Goal: Task Accomplishment & Management: Complete application form

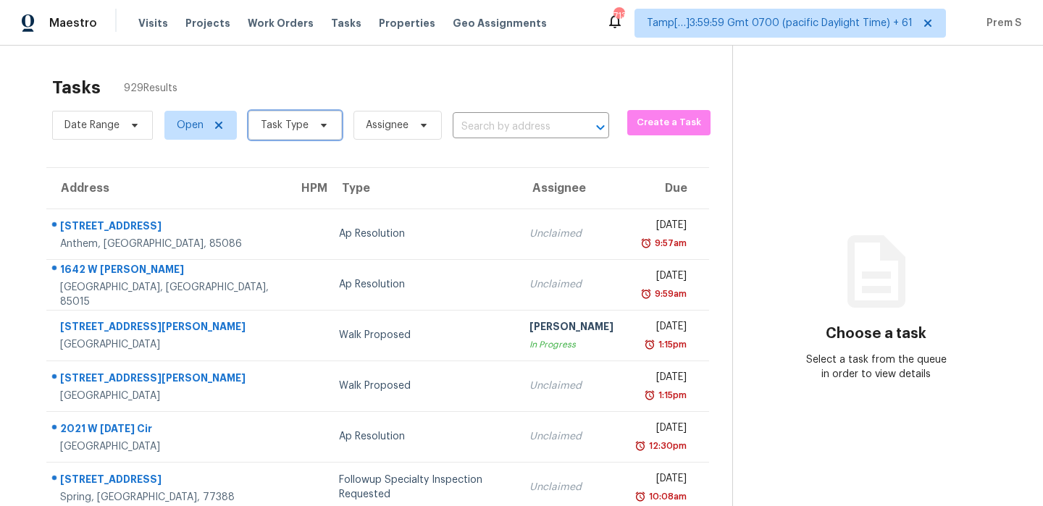
click at [290, 126] on span "Task Type" at bounding box center [285, 125] width 48 height 14
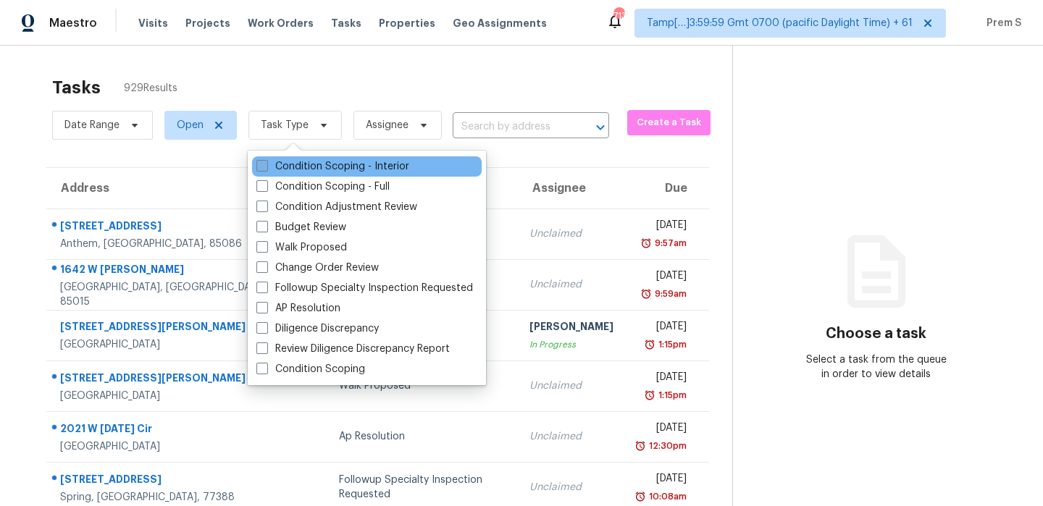
click at [306, 162] on label "Condition Scoping - Interior" at bounding box center [332, 166] width 153 height 14
click at [266, 162] on input "Condition Scoping - Interior" at bounding box center [260, 163] width 9 height 9
checkbox input "true"
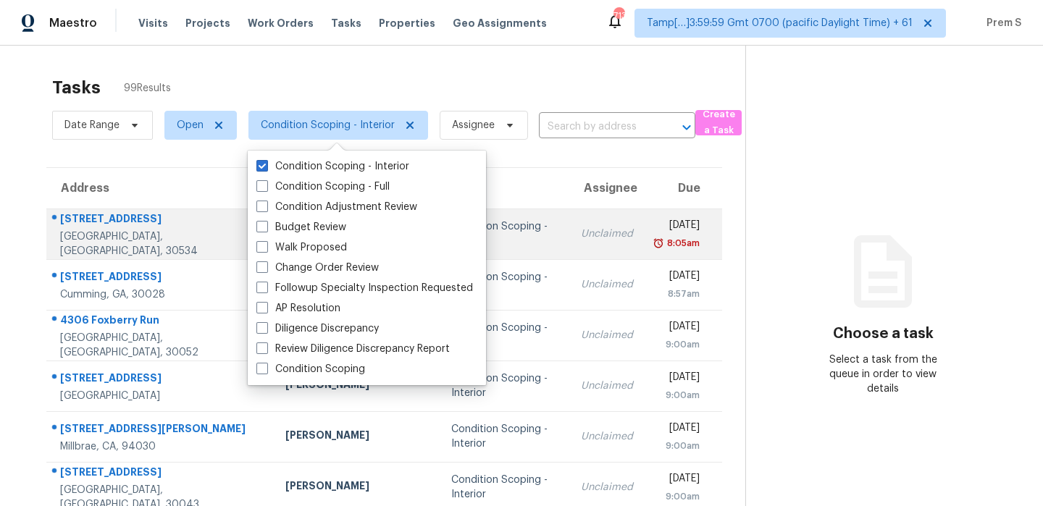
click at [587, 237] on td "Unclaimed" at bounding box center [606, 234] width 75 height 51
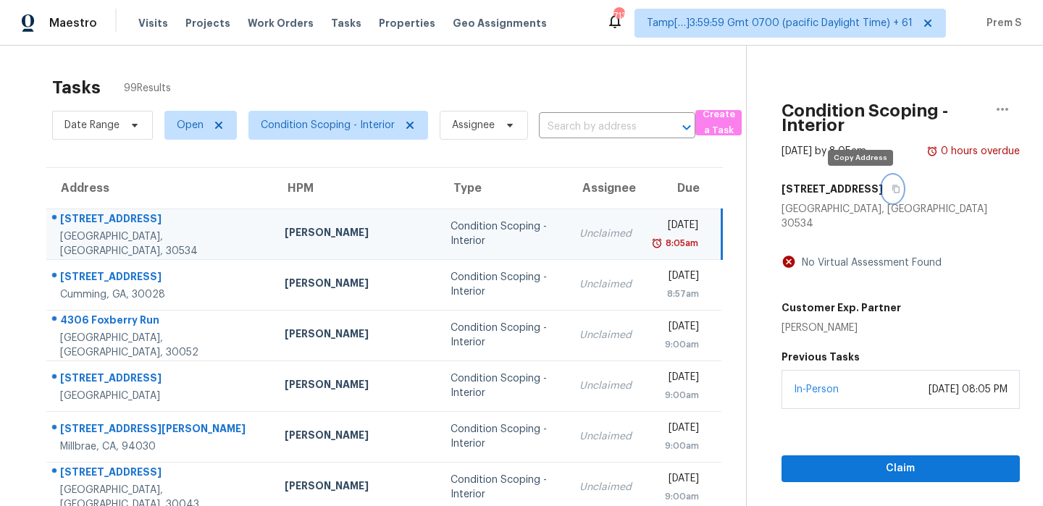
click at [883, 193] on button "button" at bounding box center [893, 189] width 20 height 26
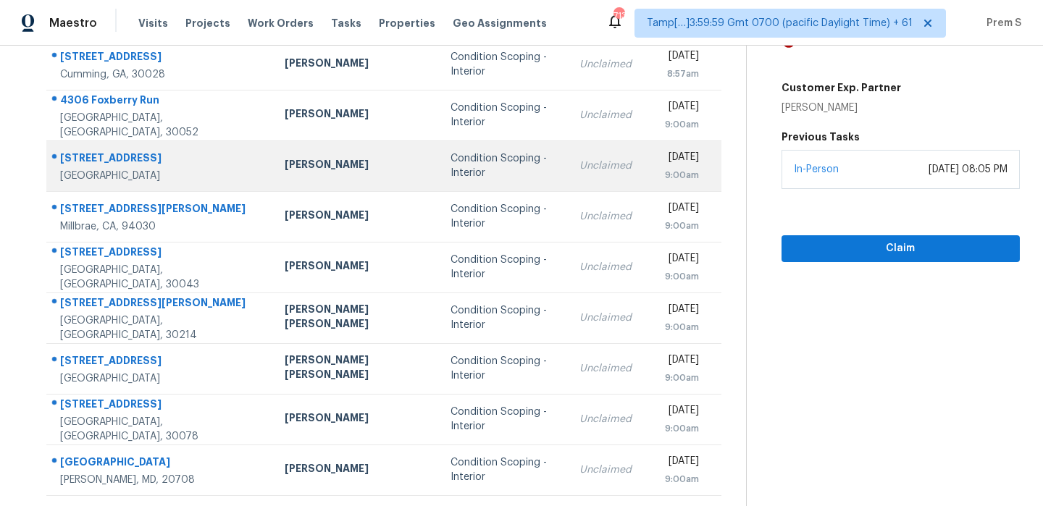
scroll to position [248, 0]
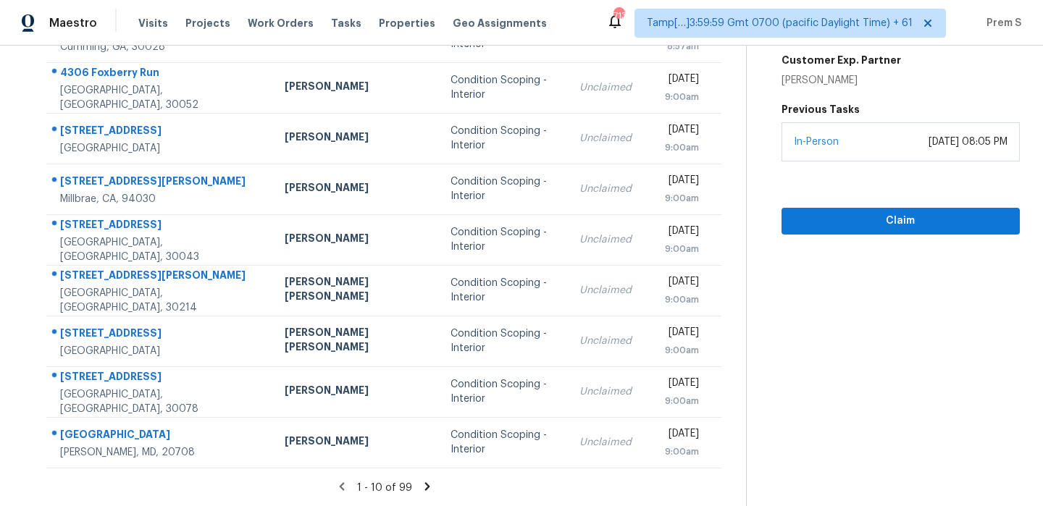
click at [424, 484] on icon at bounding box center [426, 486] width 5 height 8
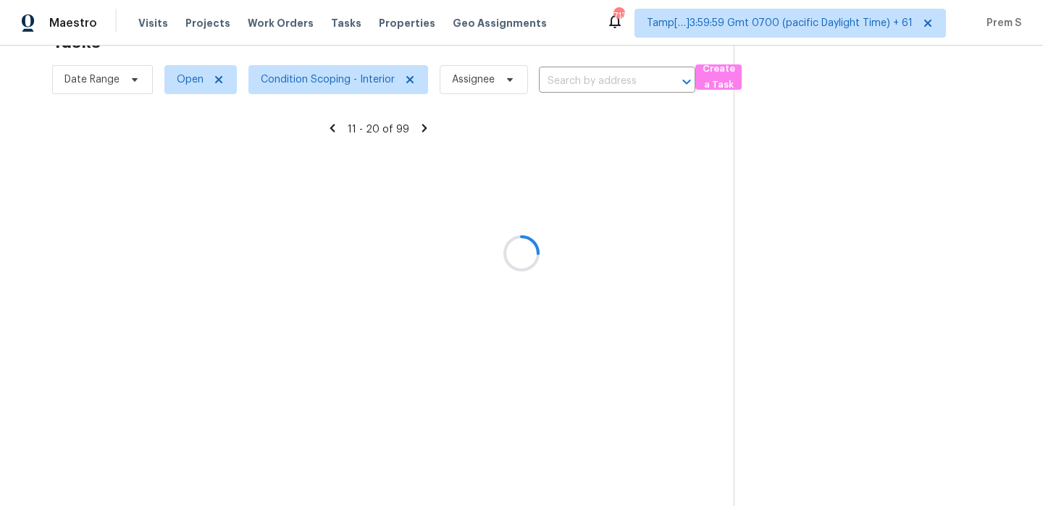
scroll to position [46, 0]
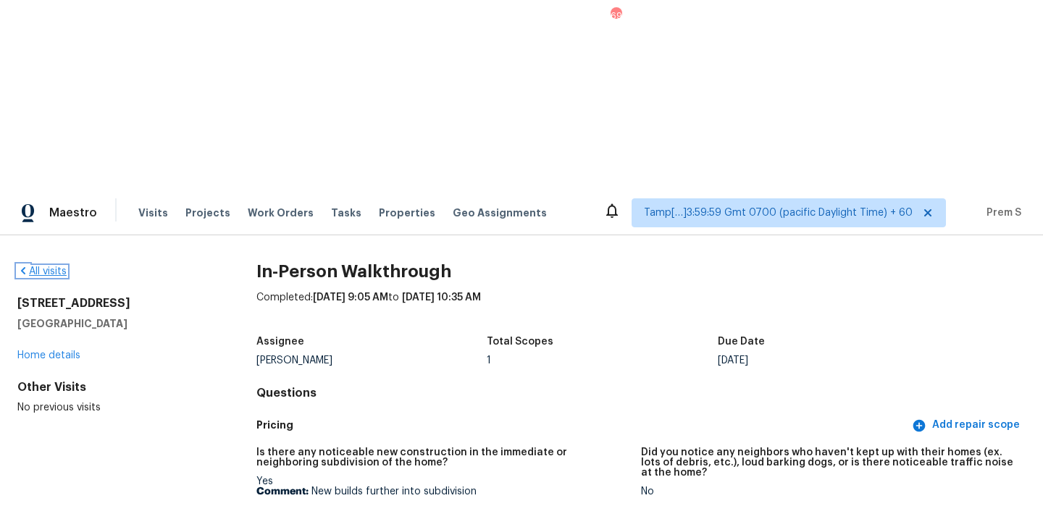
click at [54, 267] on link "All visits" at bounding box center [41, 272] width 49 height 10
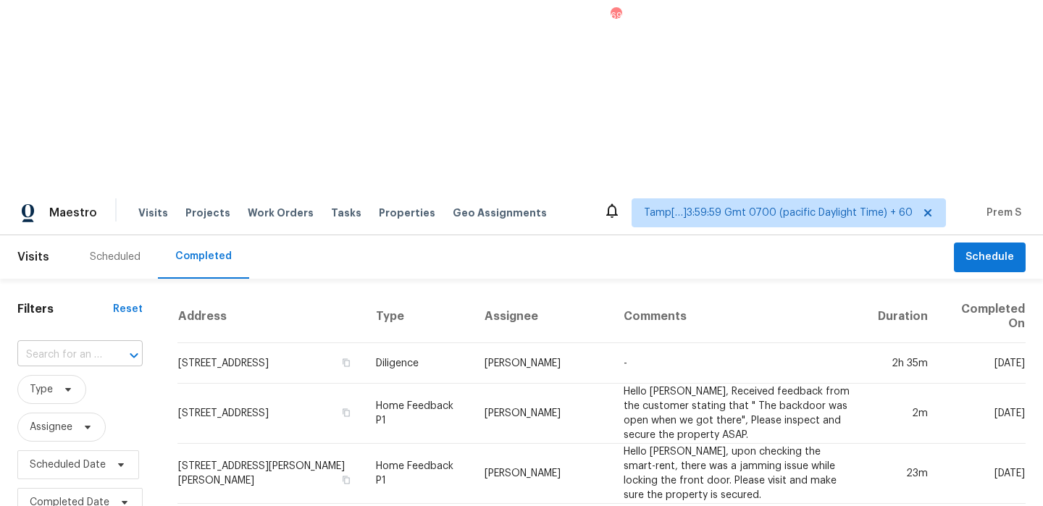
click at [81, 344] on input "text" at bounding box center [59, 355] width 85 height 22
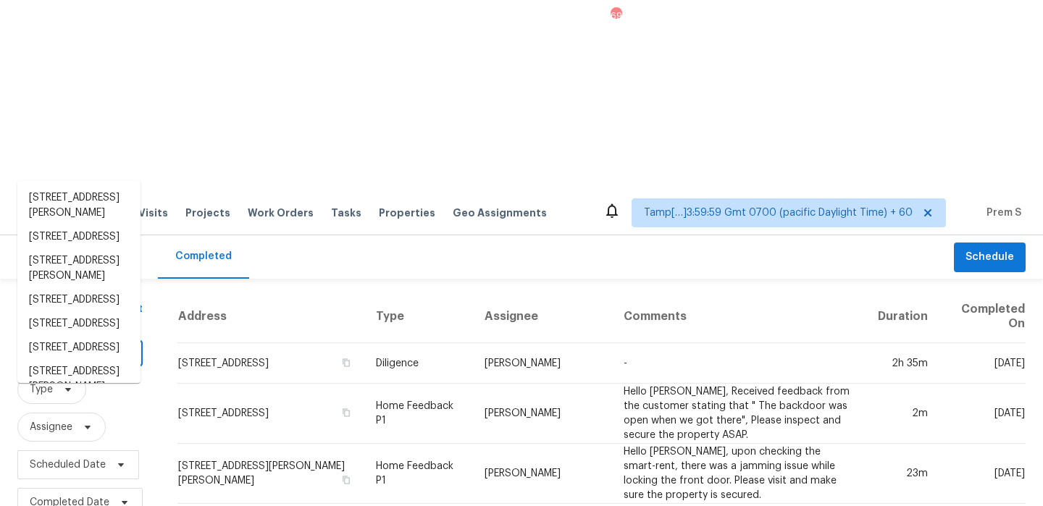
paste input "[STREET_ADDRESS]"
type input "[STREET_ADDRESS]"
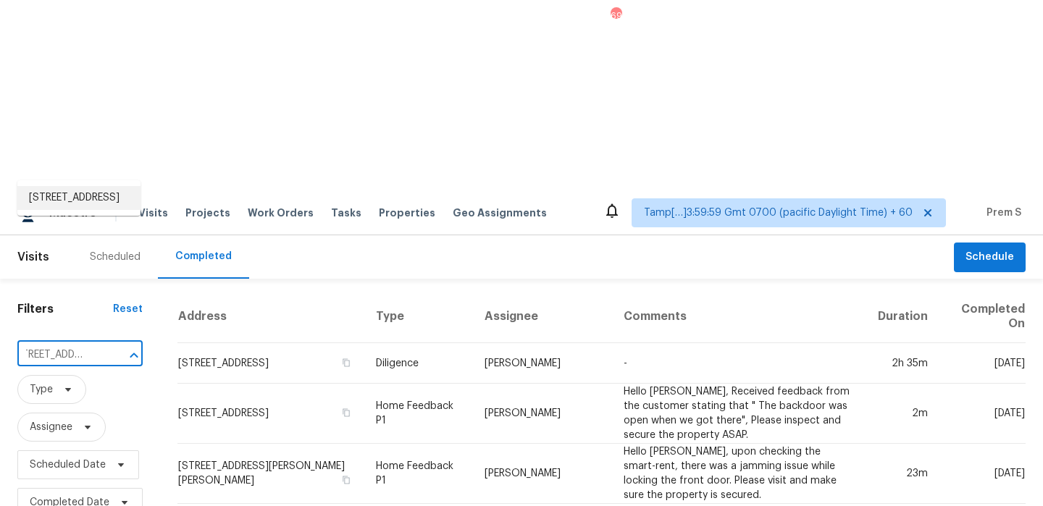
click at [84, 201] on li "[STREET_ADDRESS]" at bounding box center [78, 198] width 123 height 24
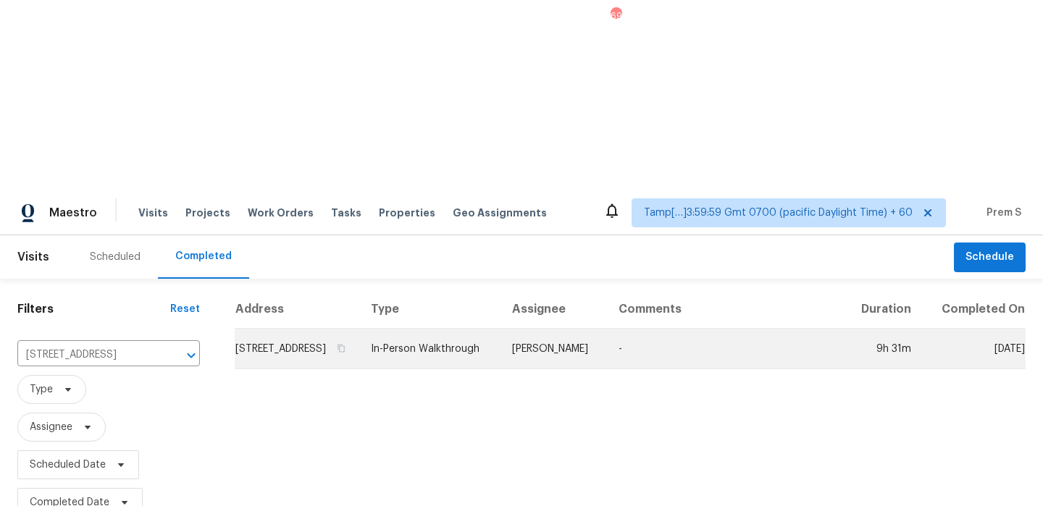
click at [290, 329] on td "[STREET_ADDRESS]" at bounding box center [297, 349] width 125 height 41
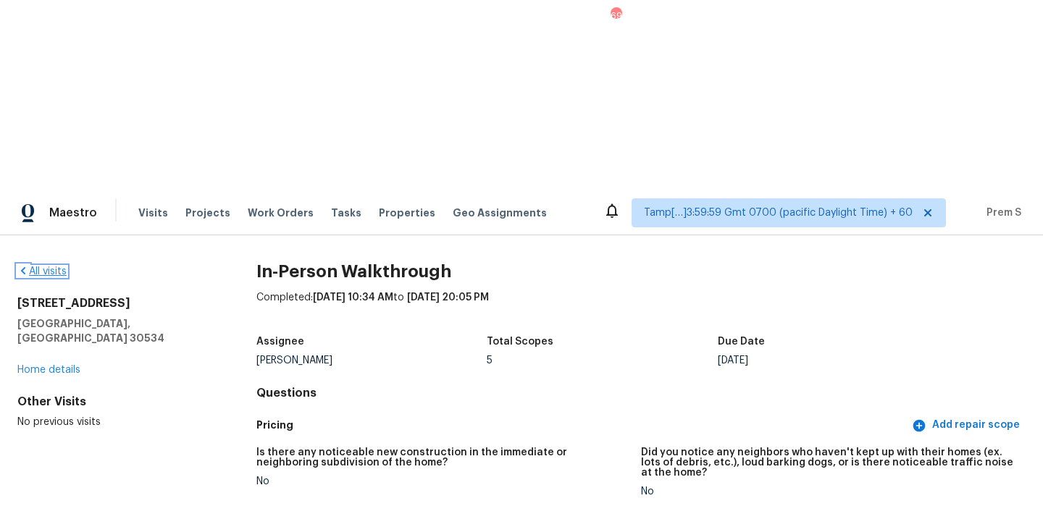
click at [33, 267] on link "All visits" at bounding box center [41, 272] width 49 height 10
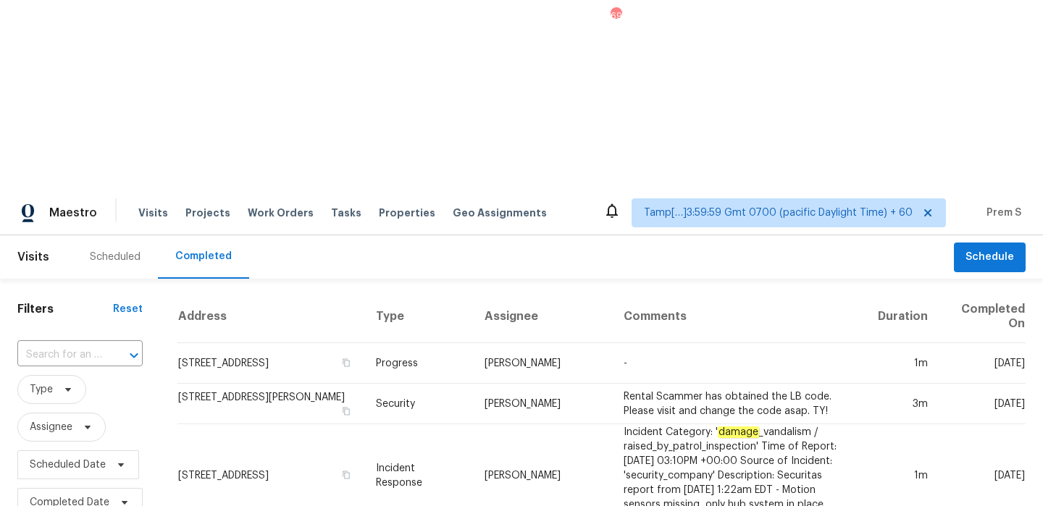
click at [70, 344] on input "text" at bounding box center [59, 355] width 85 height 22
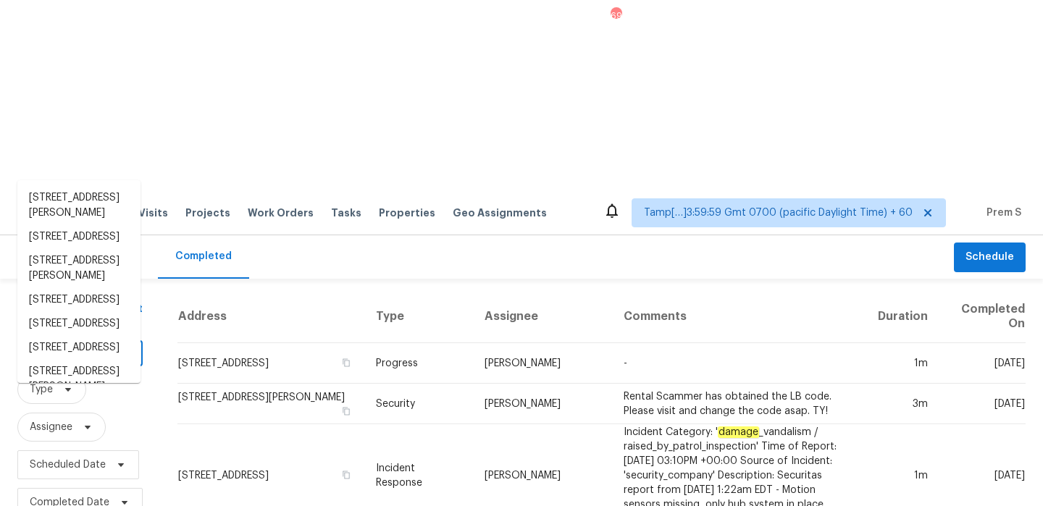
paste input "[STREET_ADDRESS][PERSON_NAME][PERSON_NAME]"
type input "[STREET_ADDRESS][PERSON_NAME][PERSON_NAME]"
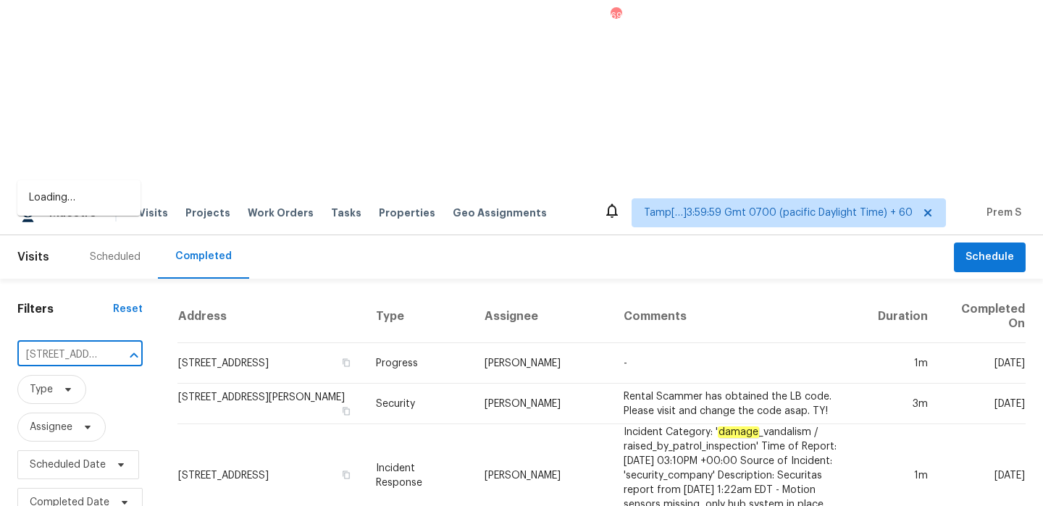
scroll to position [0, 122]
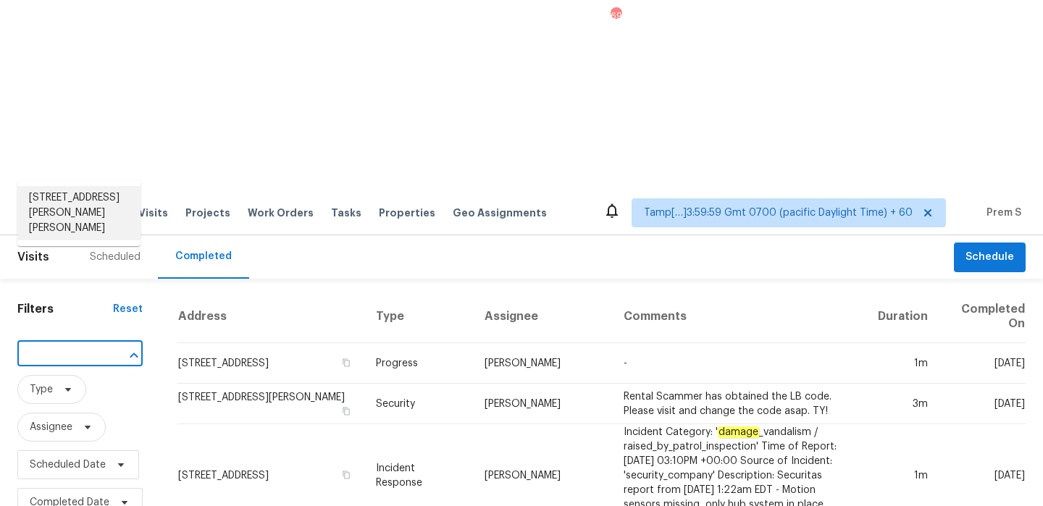
click at [72, 204] on li "[STREET_ADDRESS][PERSON_NAME][PERSON_NAME]" at bounding box center [78, 213] width 123 height 54
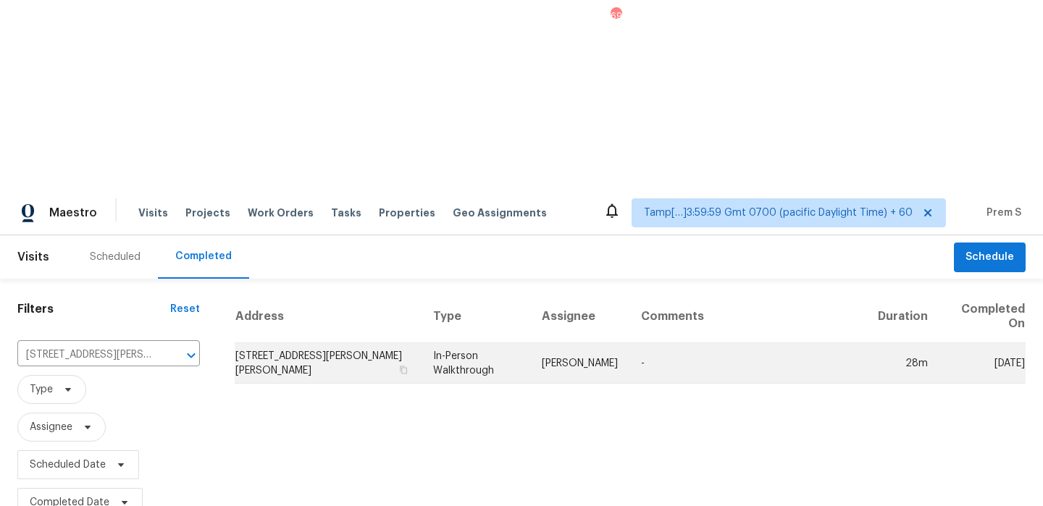
click at [265, 343] on td "[STREET_ADDRESS][PERSON_NAME][PERSON_NAME]" at bounding box center [328, 363] width 187 height 41
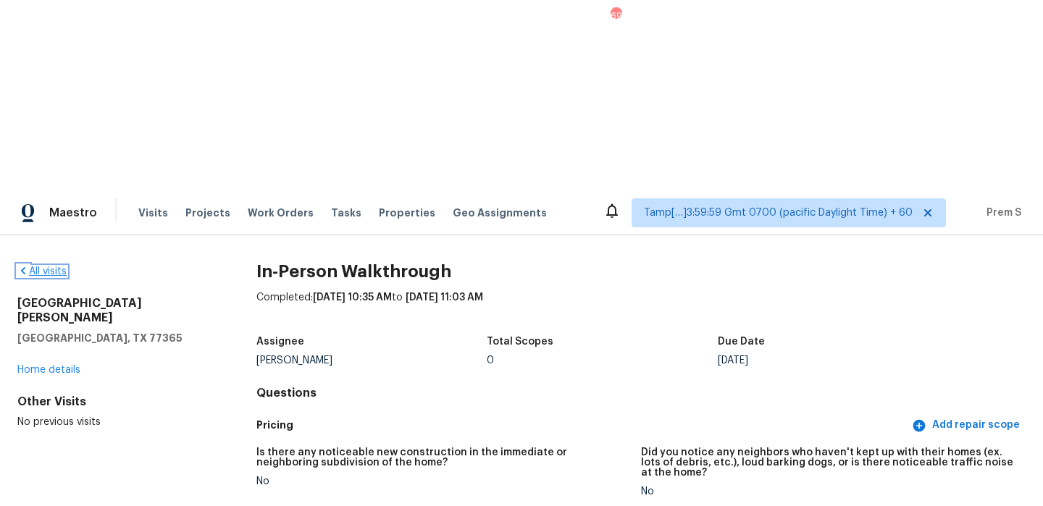
click at [55, 267] on link "All visits" at bounding box center [41, 272] width 49 height 10
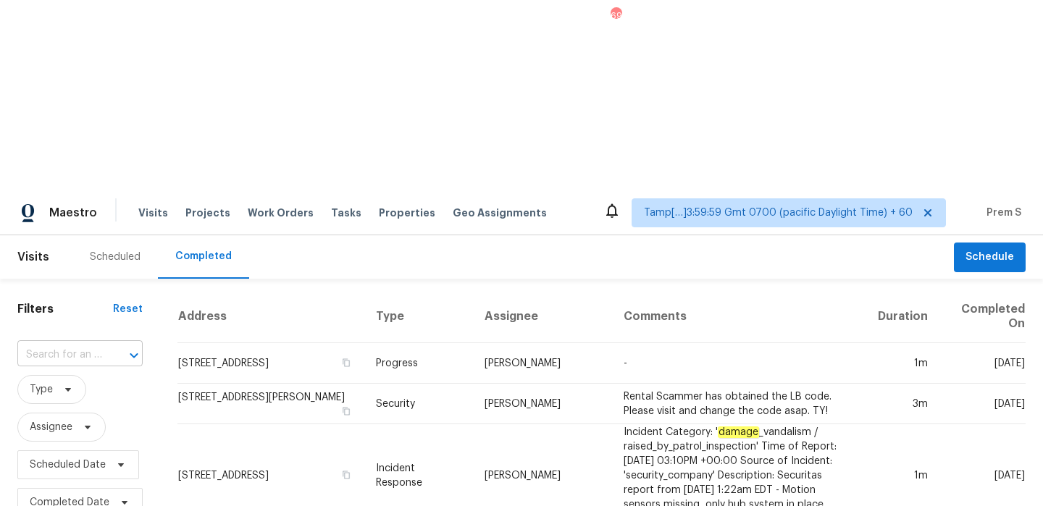
click at [116, 346] on div at bounding box center [124, 356] width 38 height 20
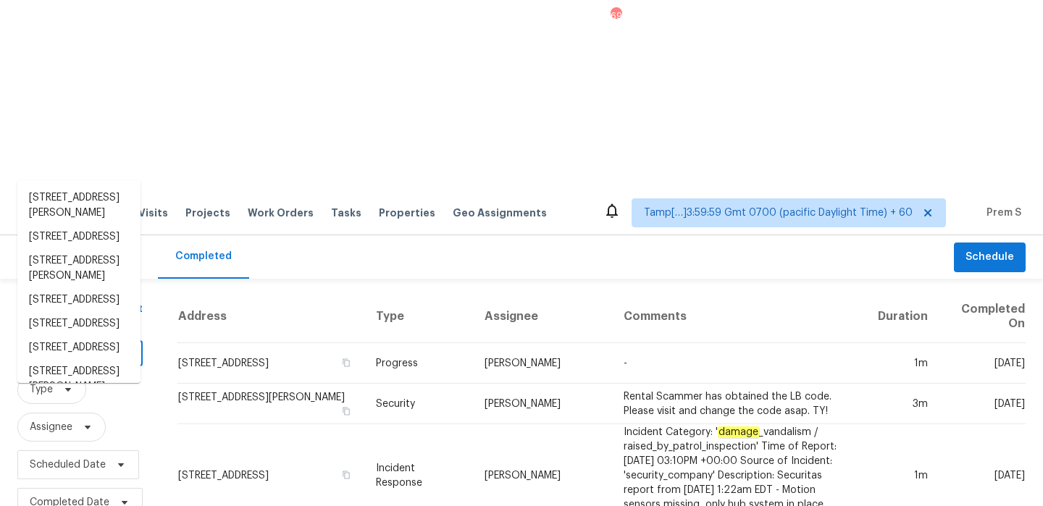
paste input "[STREET_ADDRESS][PERSON_NAME]"
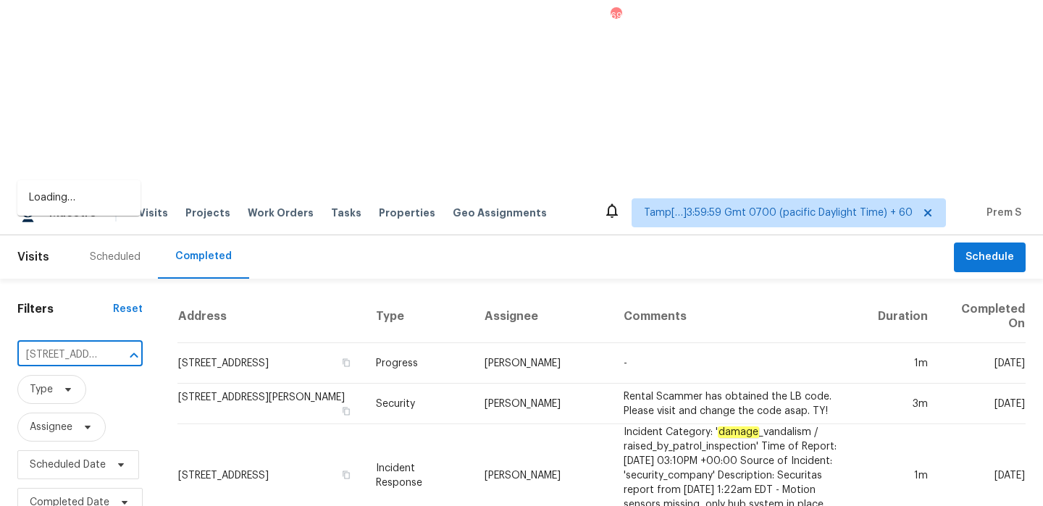
scroll to position [0, 103]
type input "[STREET_ADDRESS][PERSON_NAME]"
click at [83, 222] on li "[STREET_ADDRESS][PERSON_NAME]" at bounding box center [78, 205] width 123 height 39
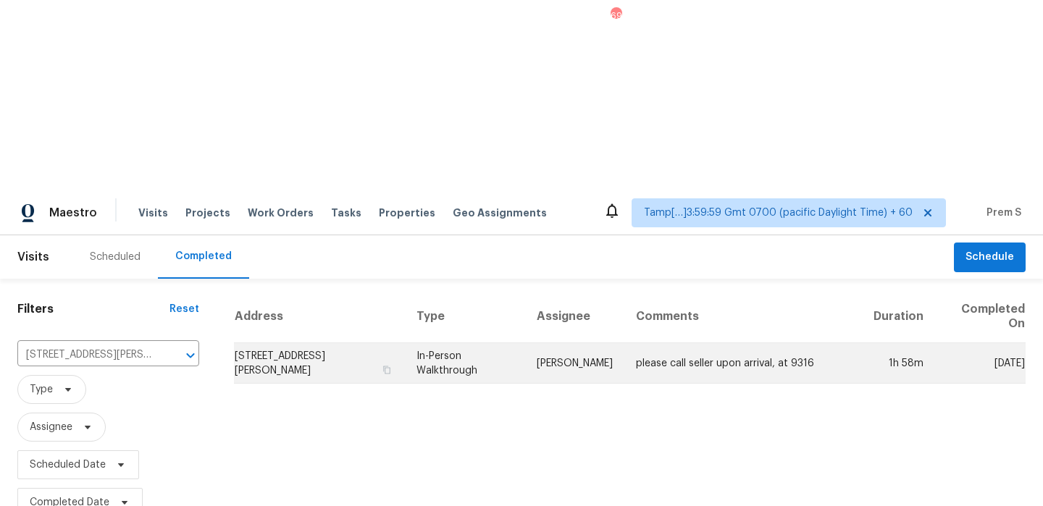
click at [339, 343] on td "[STREET_ADDRESS][PERSON_NAME]" at bounding box center [319, 363] width 170 height 41
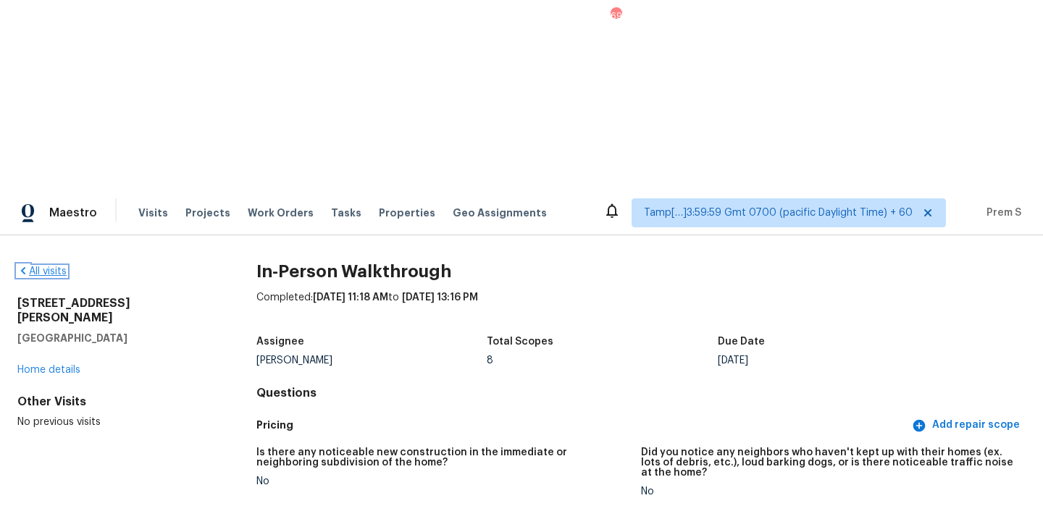
click at [44, 267] on link "All visits" at bounding box center [41, 272] width 49 height 10
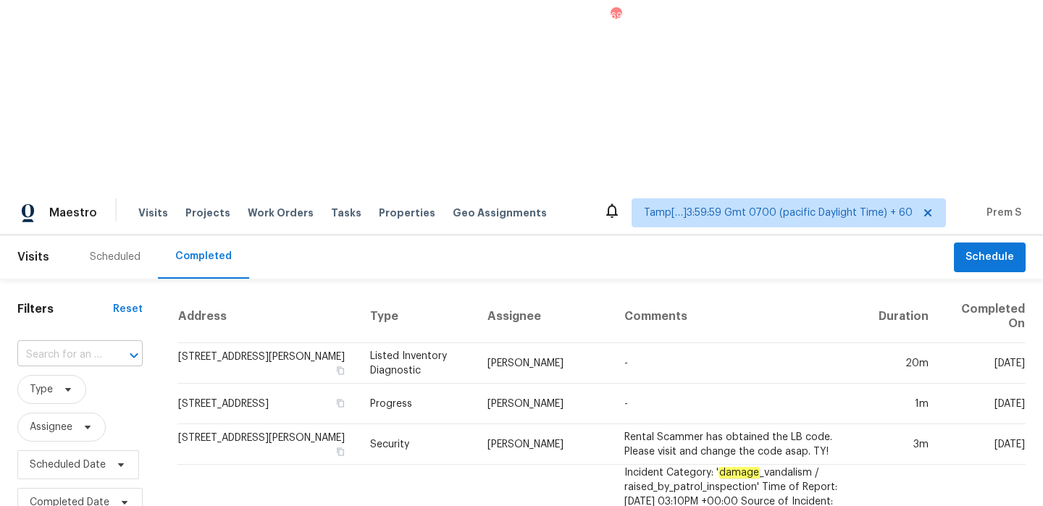
click at [51, 344] on input "text" at bounding box center [59, 355] width 85 height 22
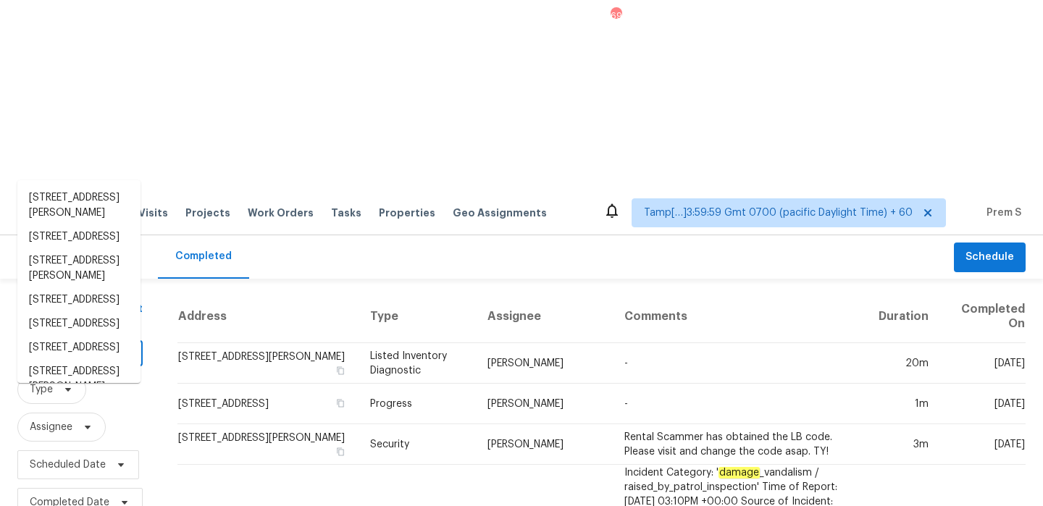
paste input "[STREET_ADDRESS]"
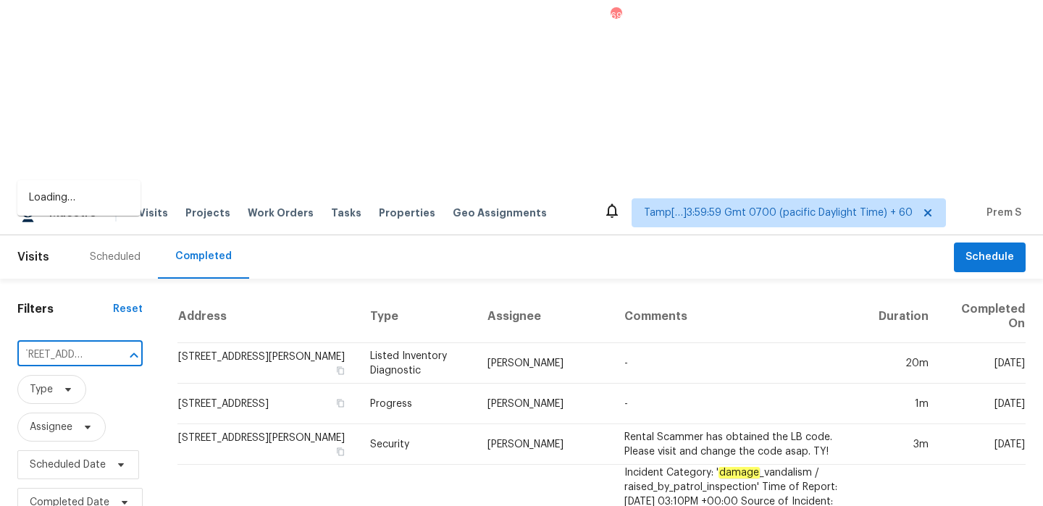
type input "[STREET_ADDRESS]"
click at [59, 209] on li "[STREET_ADDRESS]" at bounding box center [78, 198] width 123 height 24
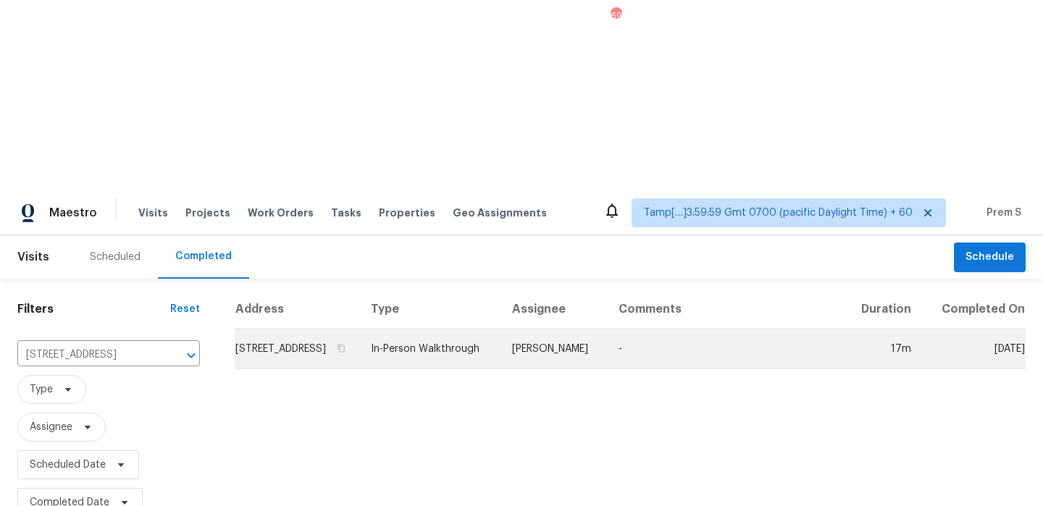
click at [359, 329] on td "[STREET_ADDRESS]" at bounding box center [297, 349] width 125 height 41
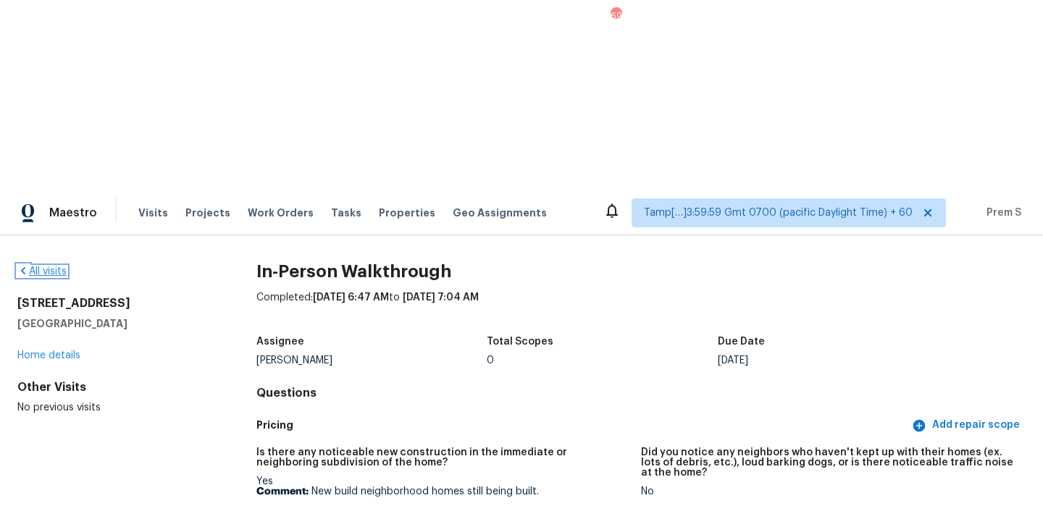
click at [56, 267] on link "All visits" at bounding box center [41, 272] width 49 height 10
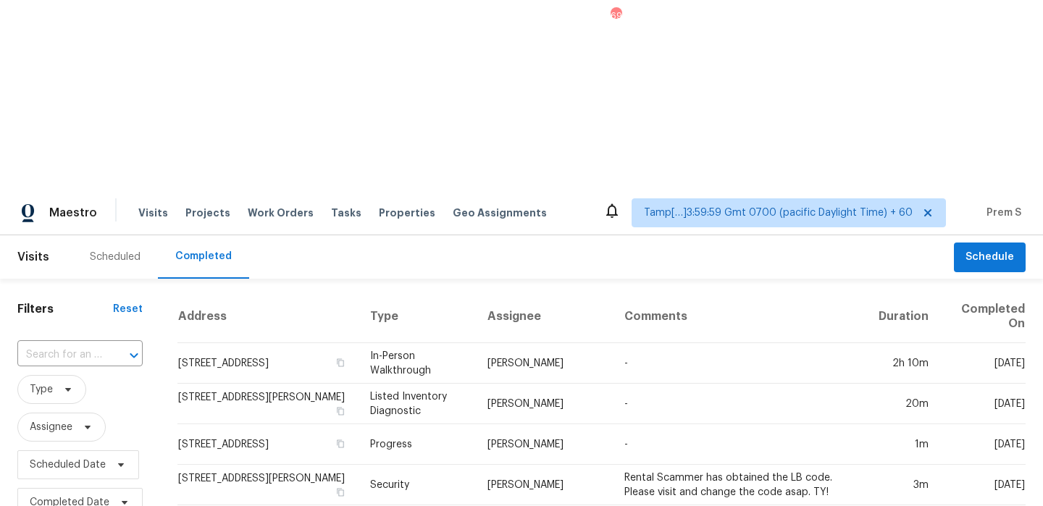
click at [113, 346] on div at bounding box center [124, 356] width 38 height 20
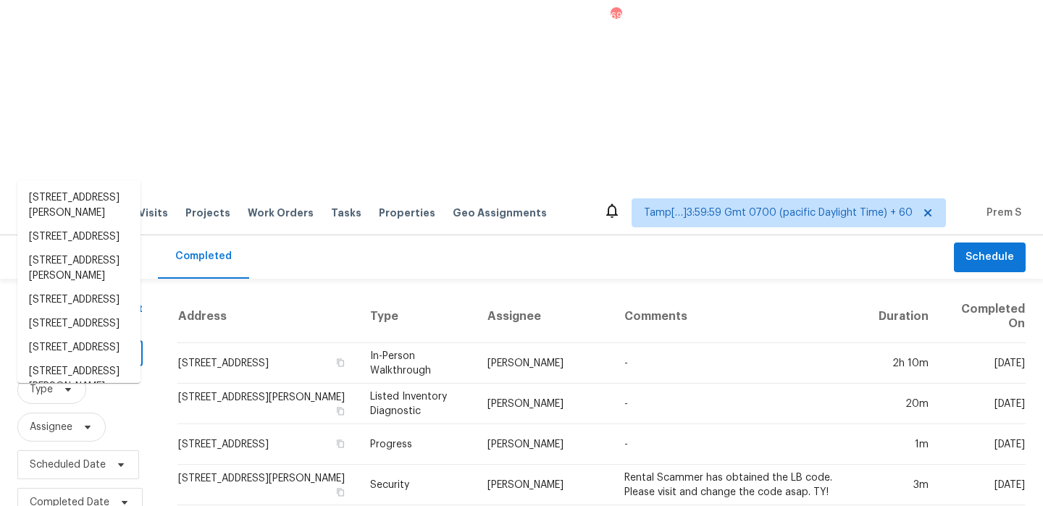
paste input "[STREET_ADDRESS][PERSON_NAME][PERSON_NAME][PERSON_NAME]"
type input "[STREET_ADDRESS][PERSON_NAME][PERSON_NAME][PERSON_NAME]"
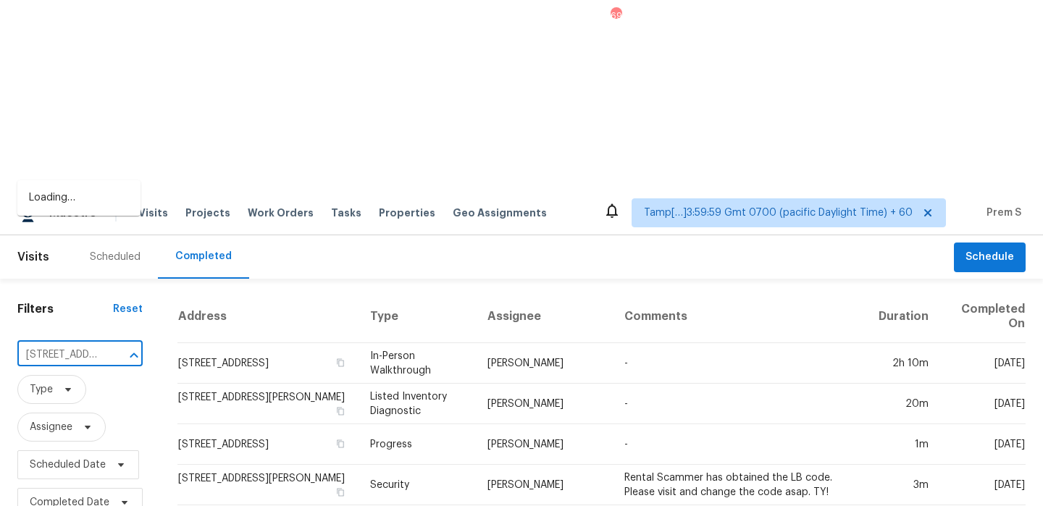
scroll to position [0, 172]
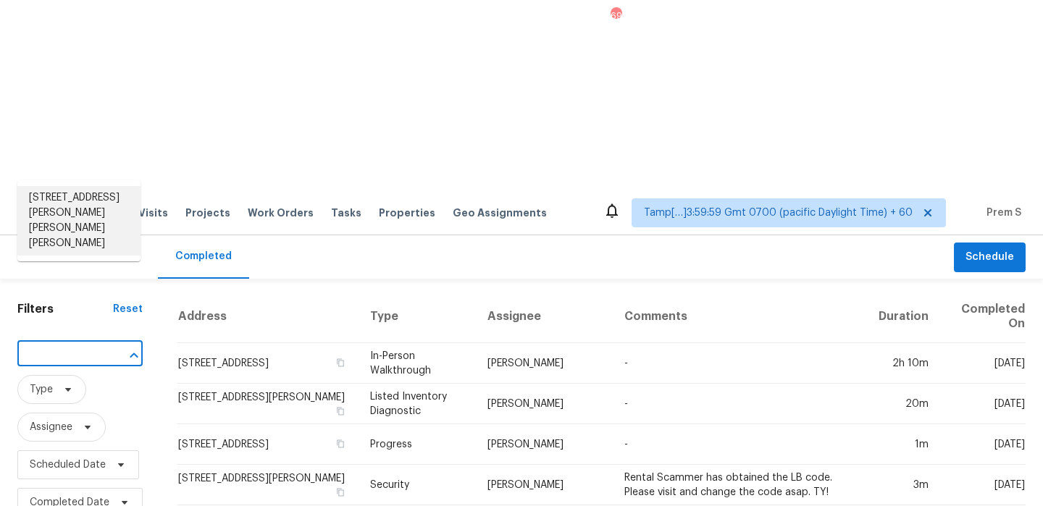
click at [101, 201] on li "[STREET_ADDRESS][PERSON_NAME][PERSON_NAME][PERSON_NAME]" at bounding box center [78, 221] width 123 height 70
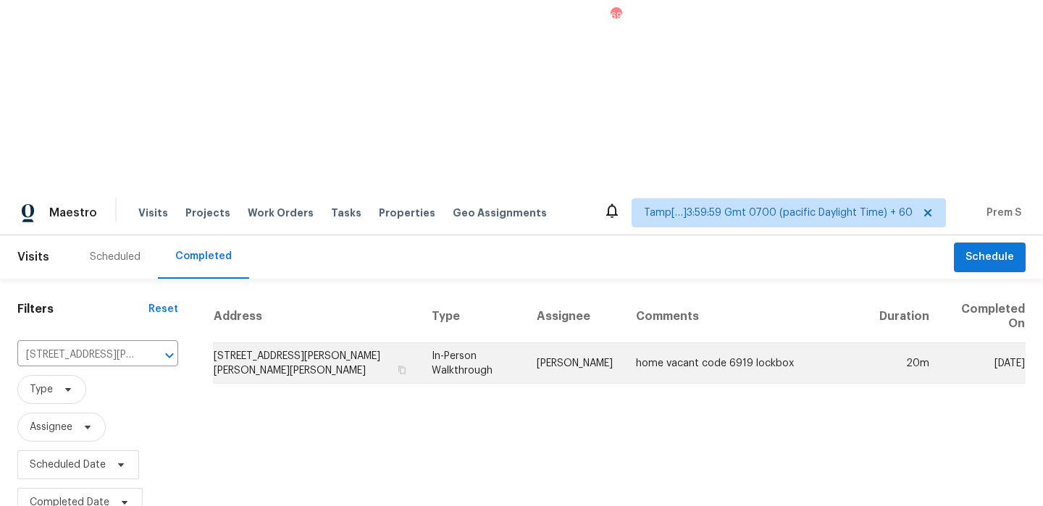
click at [293, 343] on td "[STREET_ADDRESS][PERSON_NAME][PERSON_NAME][PERSON_NAME]" at bounding box center [316, 363] width 207 height 41
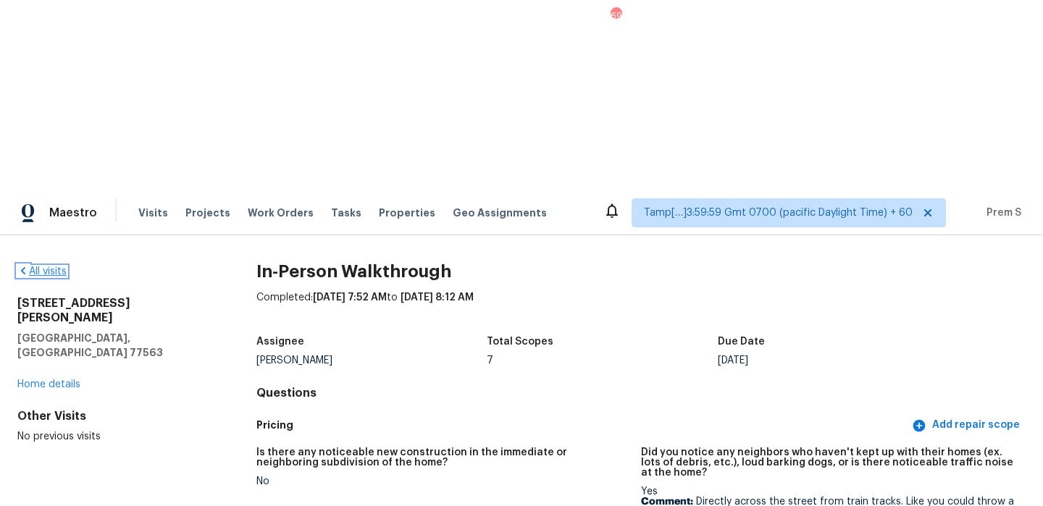
click at [48, 267] on link "All visits" at bounding box center [41, 272] width 49 height 10
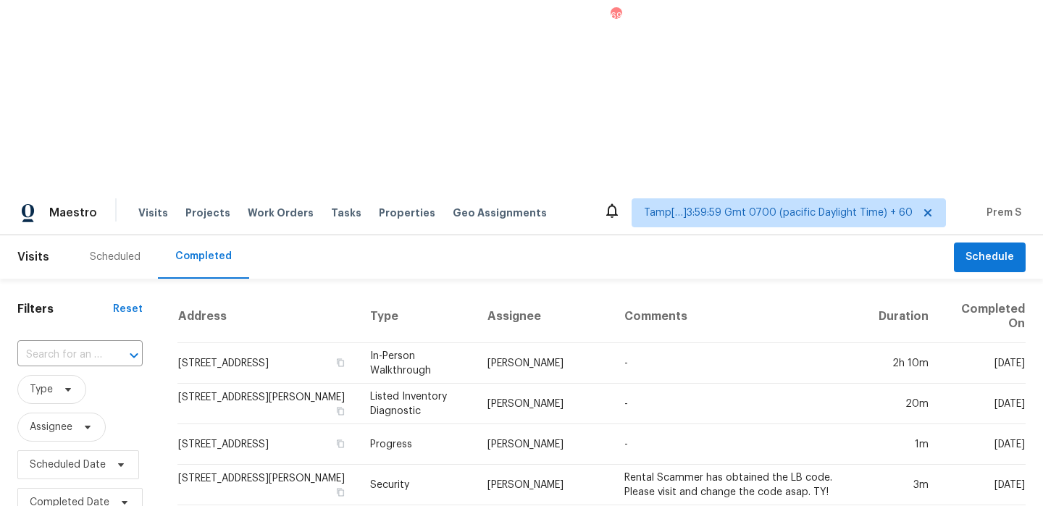
click at [96, 344] on input "text" at bounding box center [59, 355] width 85 height 22
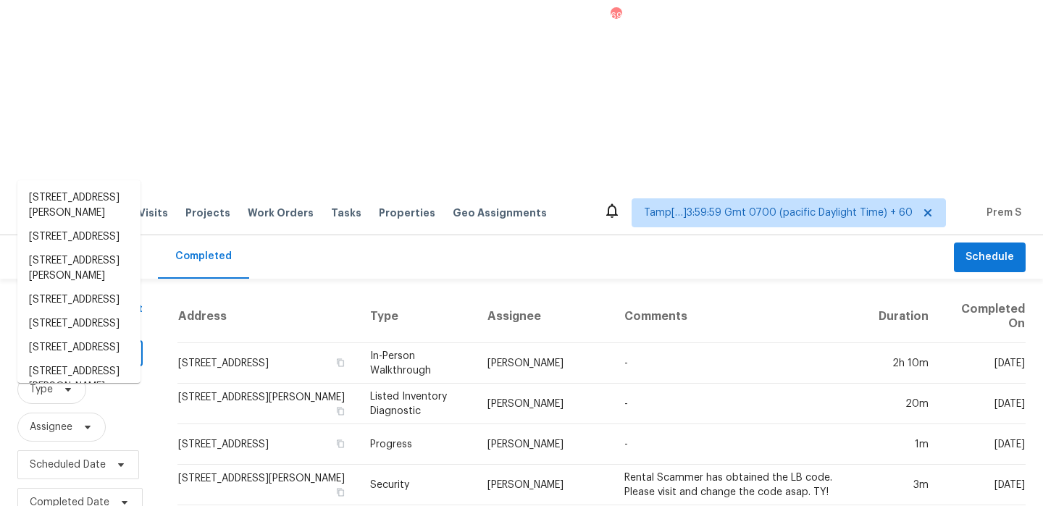
paste input "[STREET_ADDRESS]"
type input "[STREET_ADDRESS]"
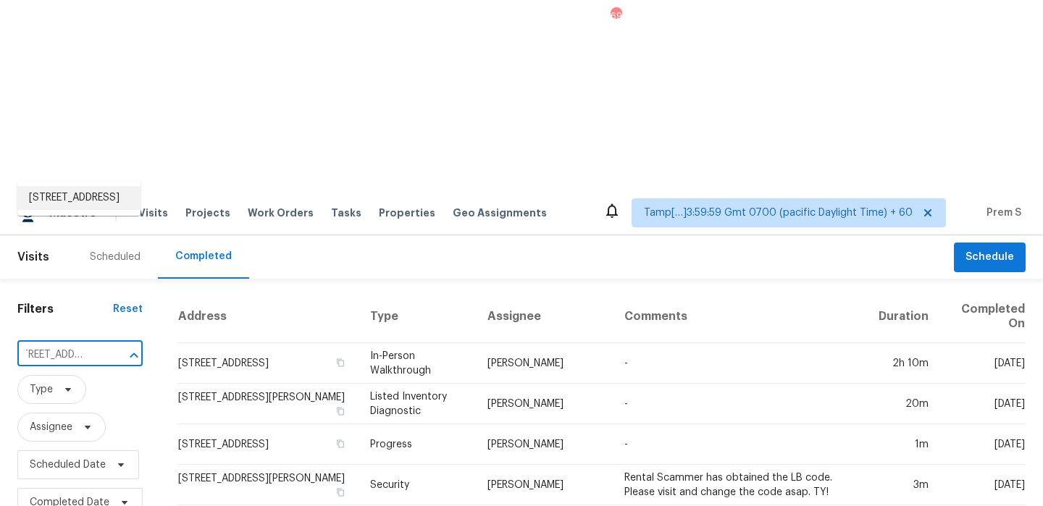
click at [81, 203] on li "[STREET_ADDRESS]" at bounding box center [78, 198] width 123 height 24
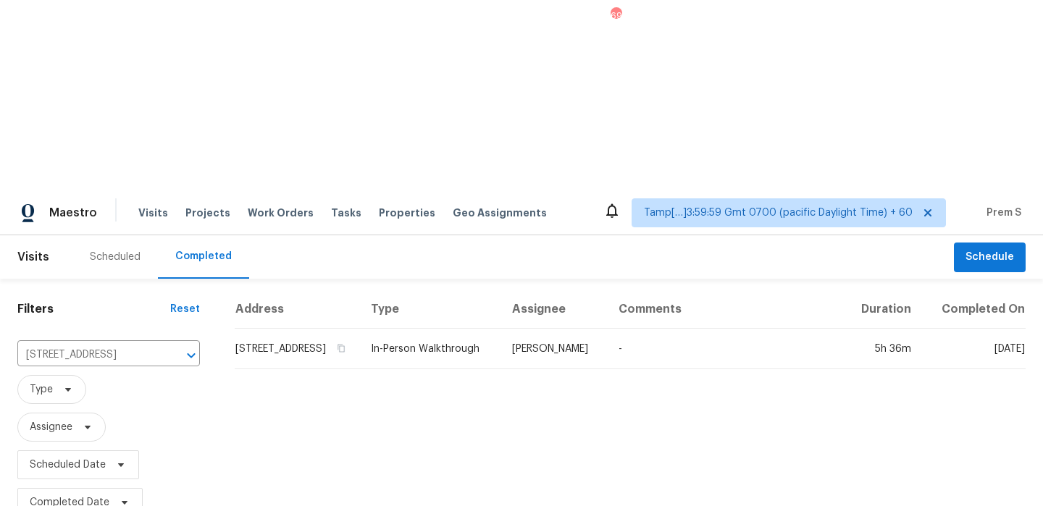
click at [340, 329] on td "[STREET_ADDRESS]" at bounding box center [297, 349] width 125 height 41
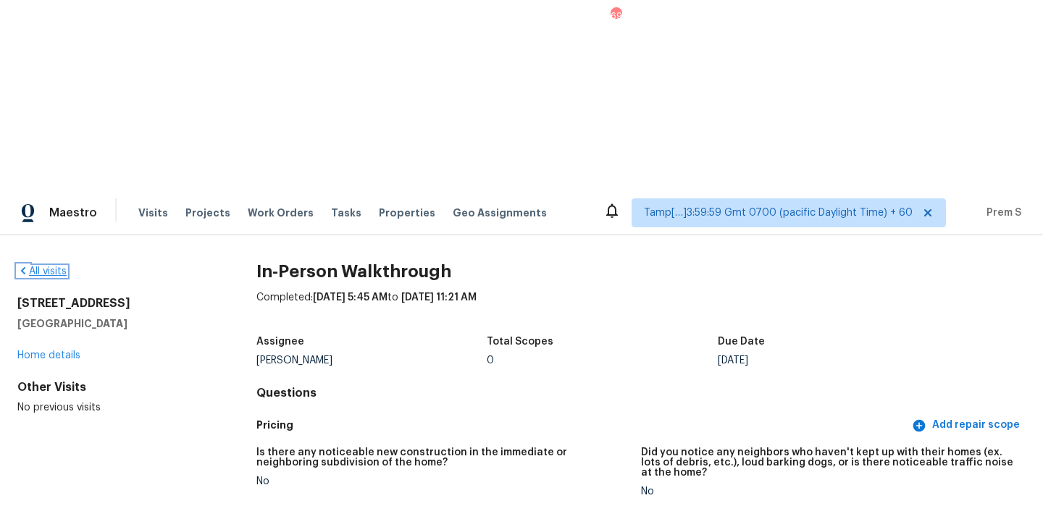
click at [53, 267] on link "All visits" at bounding box center [41, 272] width 49 height 10
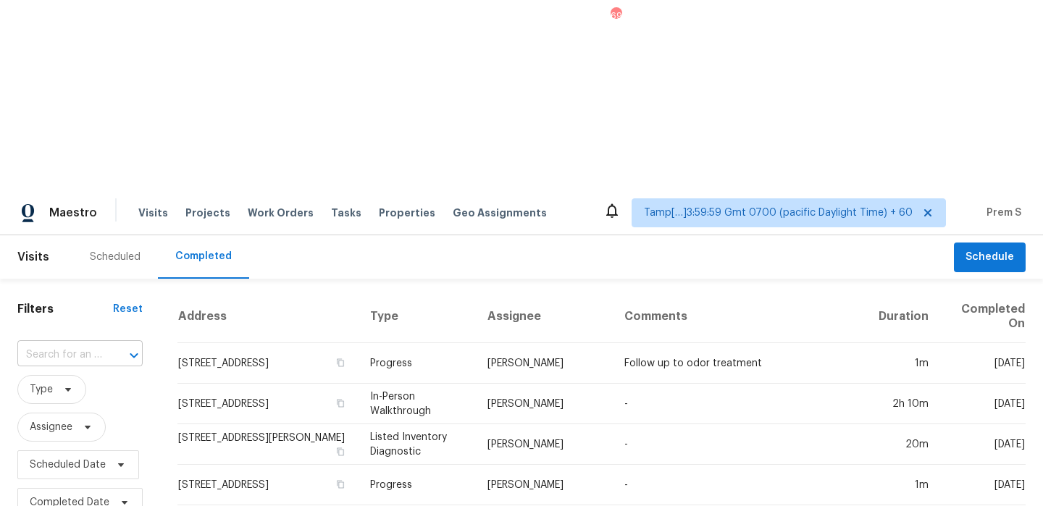
click at [92, 344] on input "text" at bounding box center [59, 355] width 85 height 22
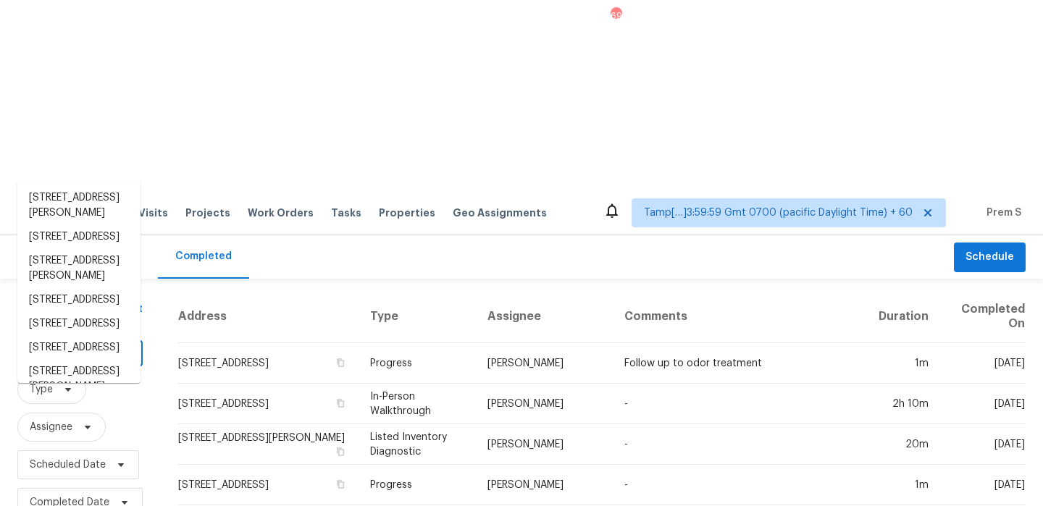
paste input "[STREET_ADDRESS]"
type input "[STREET_ADDRESS]"
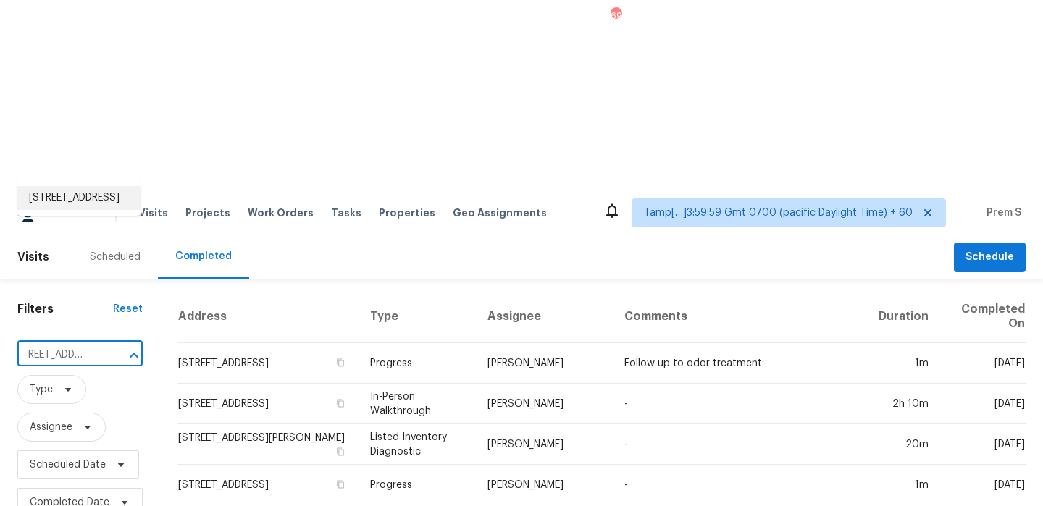
click at [87, 196] on li "[STREET_ADDRESS]" at bounding box center [78, 198] width 123 height 24
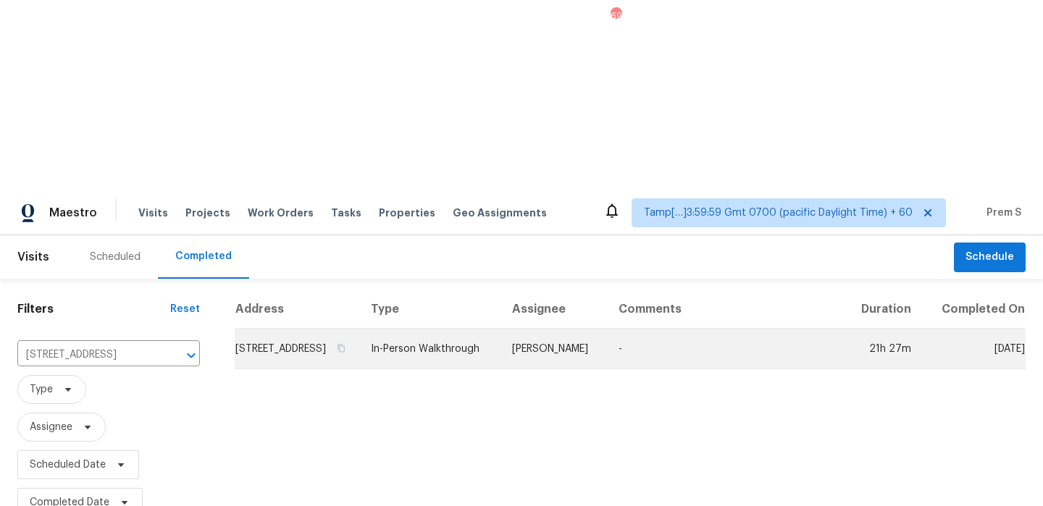
click at [281, 329] on td "[STREET_ADDRESS]" at bounding box center [297, 349] width 125 height 41
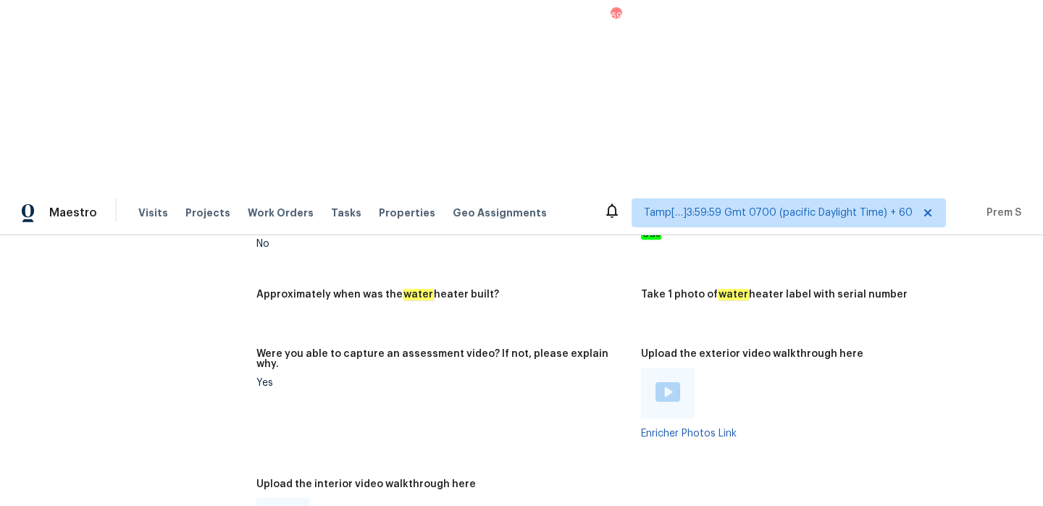
scroll to position [2506, 0]
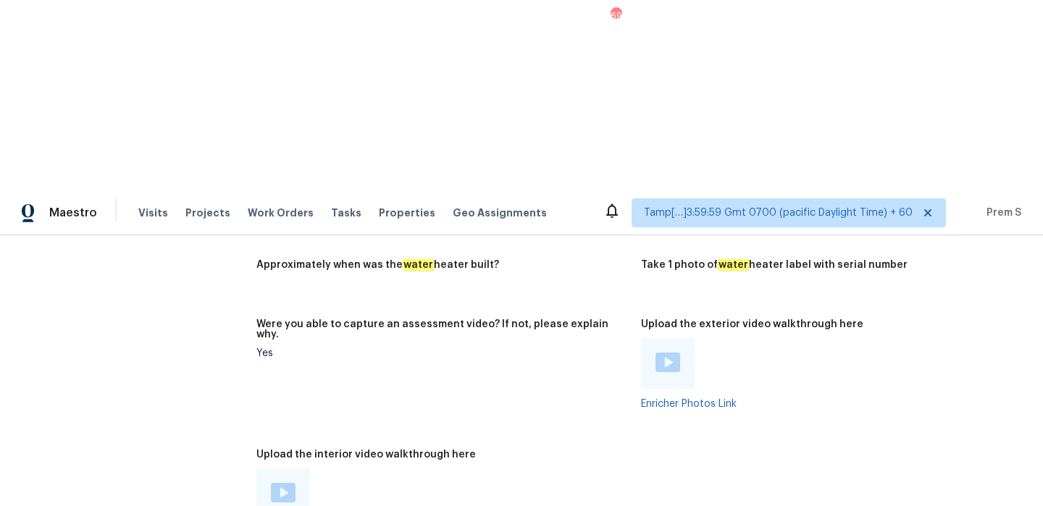
click at [283, 483] on img at bounding box center [283, 493] width 25 height 20
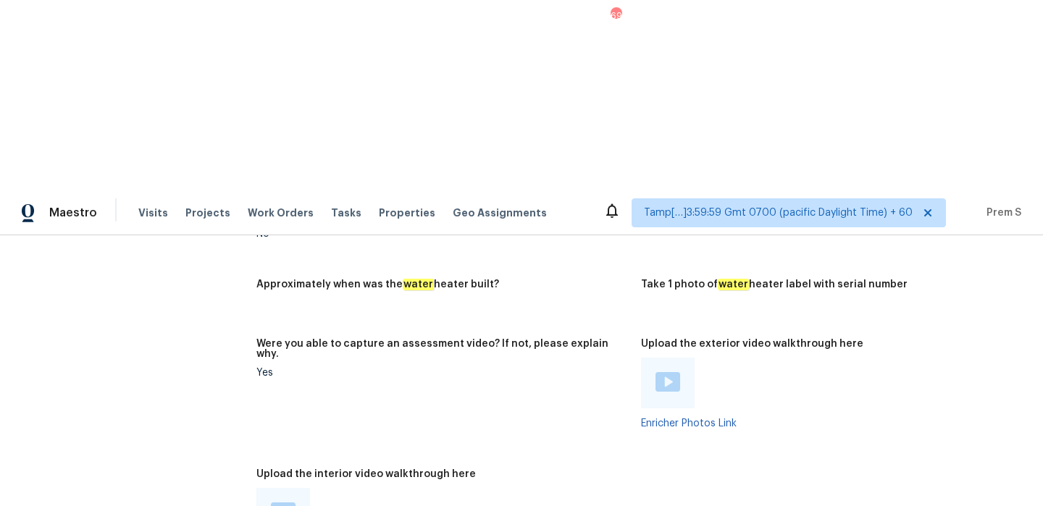
scroll to position [166, 0]
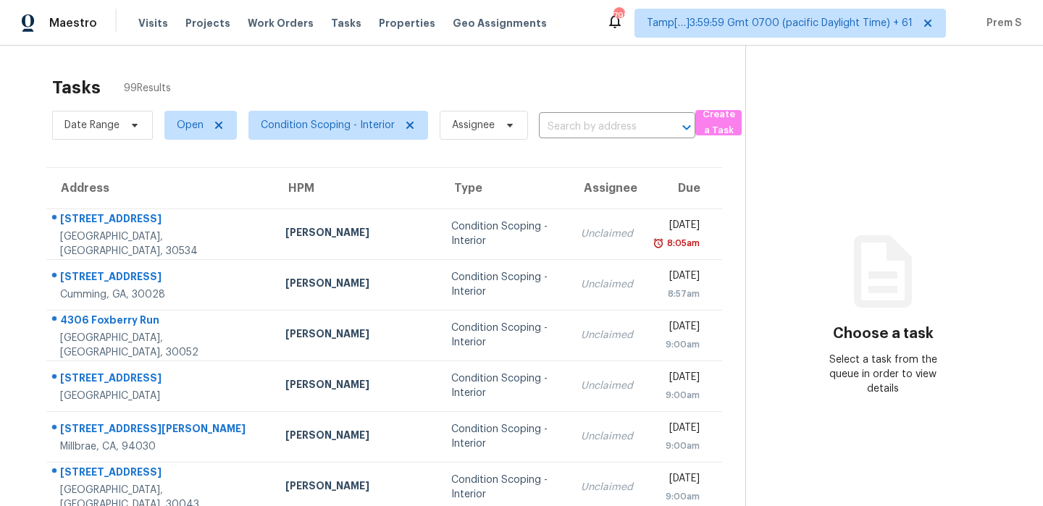
click at [793, 133] on section "Choose a task Select a task from the queue in order to view details" at bounding box center [882, 400] width 275 height 709
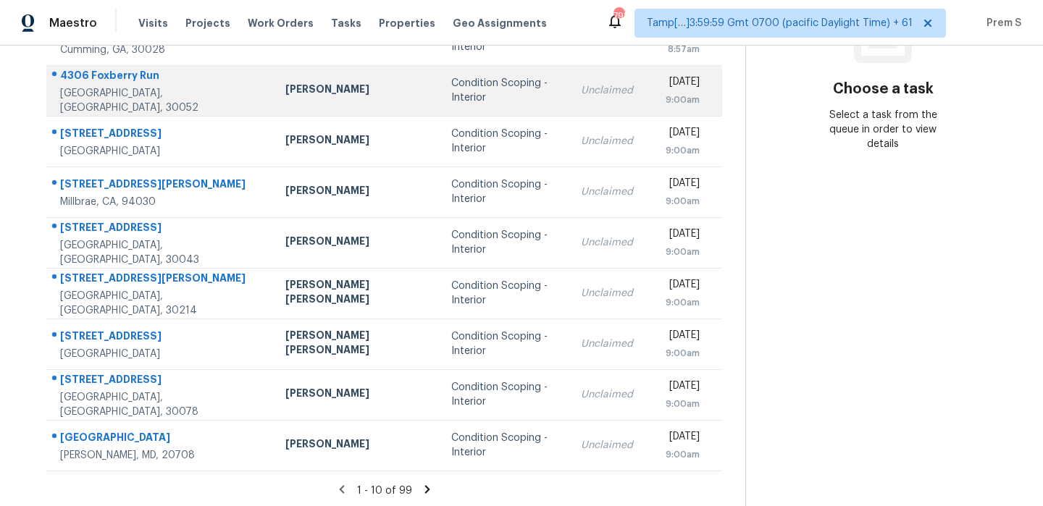
scroll to position [248, 0]
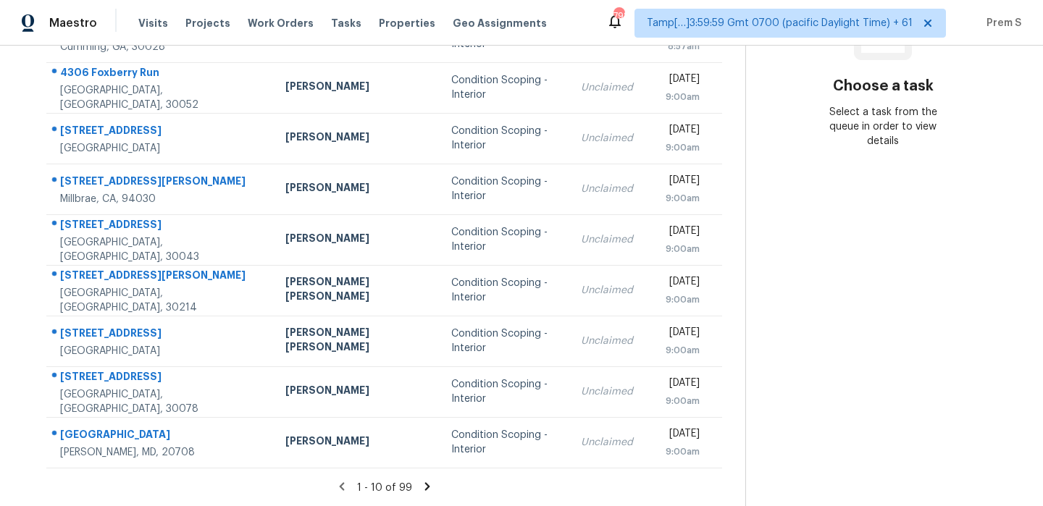
click at [424, 487] on icon at bounding box center [426, 486] width 5 height 8
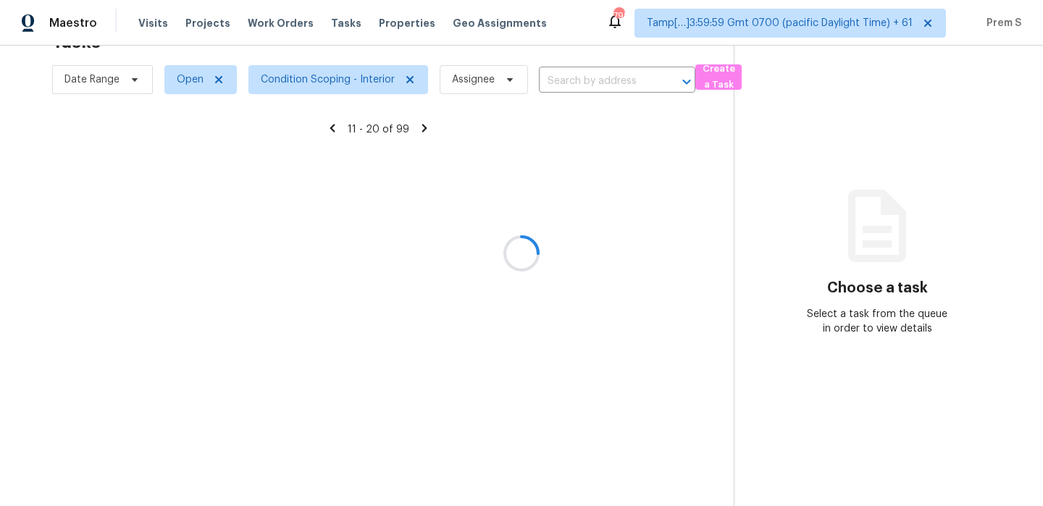
scroll to position [46, 0]
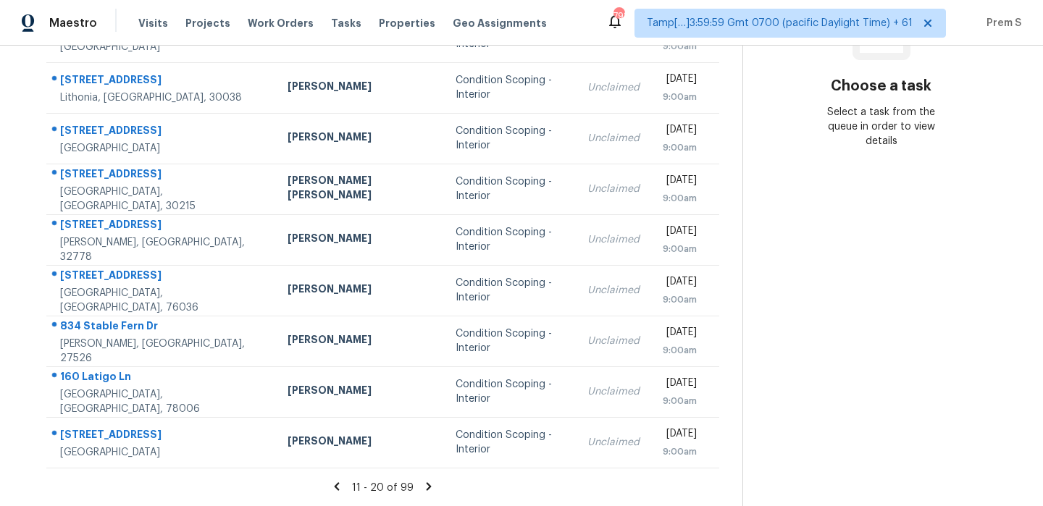
click at [422, 487] on icon at bounding box center [428, 486] width 13 height 13
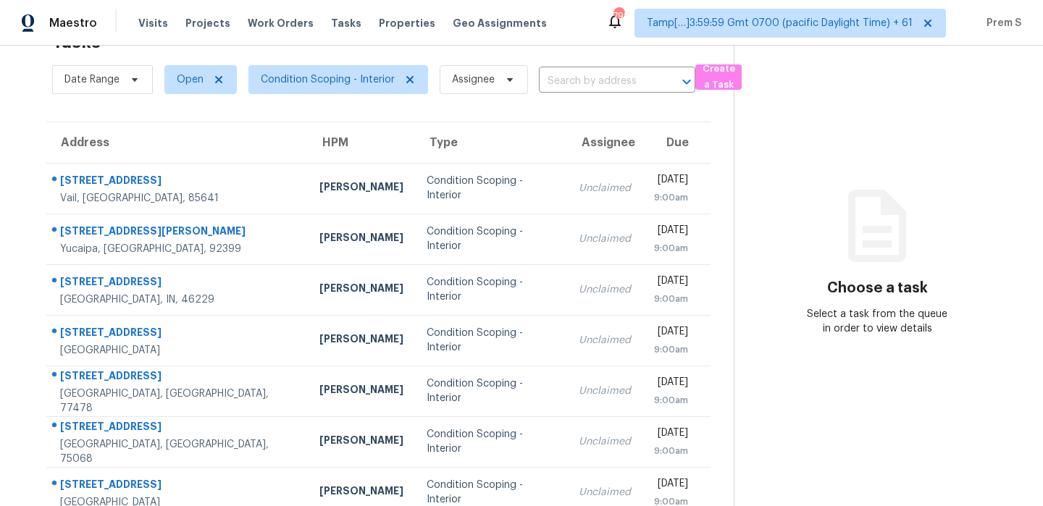
scroll to position [248, 0]
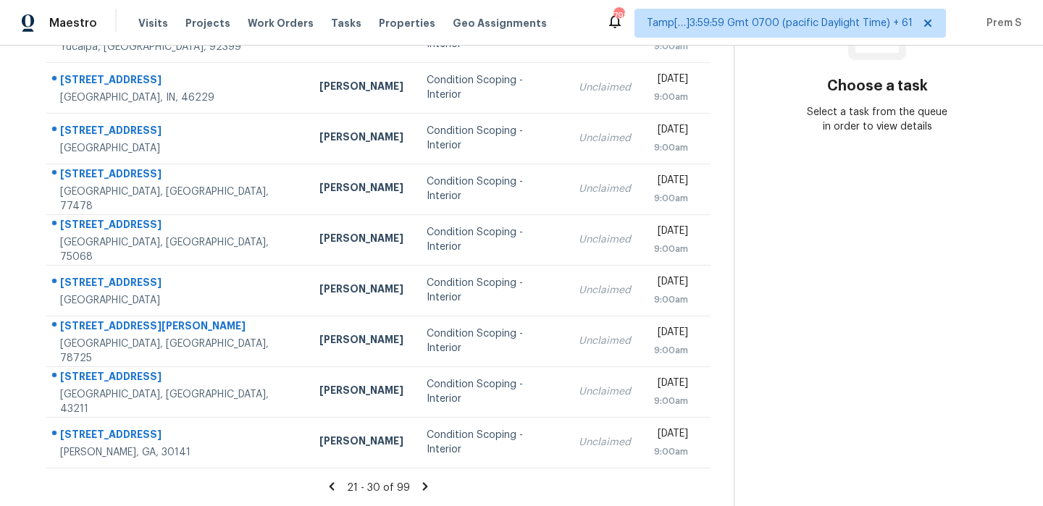
click at [419, 487] on icon at bounding box center [425, 486] width 13 height 13
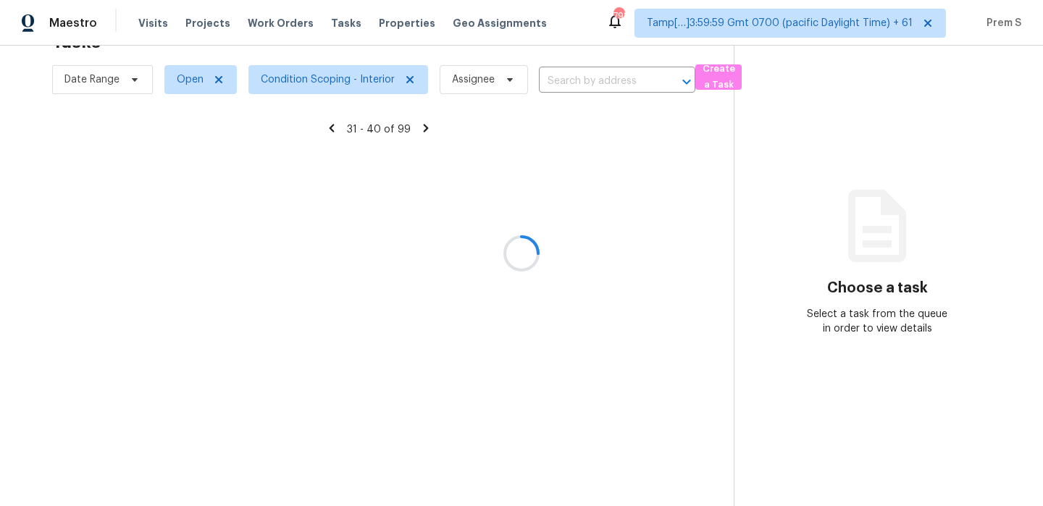
scroll to position [46, 0]
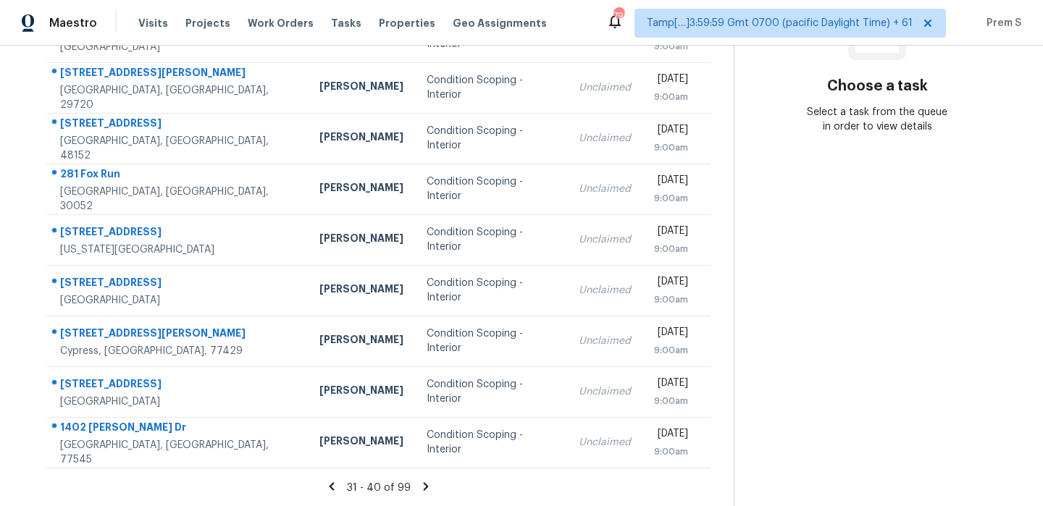
click at [419, 487] on icon at bounding box center [425, 486] width 13 height 13
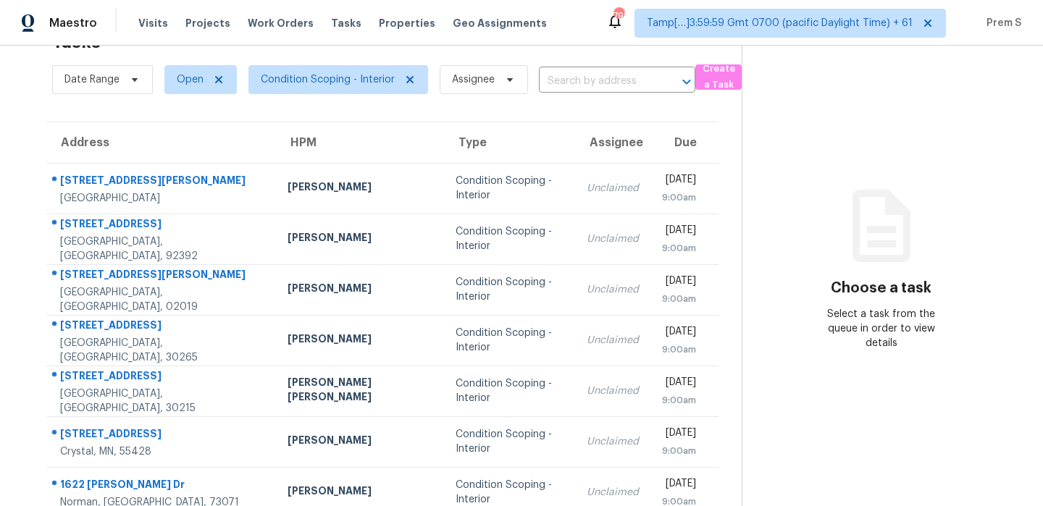
scroll to position [248, 0]
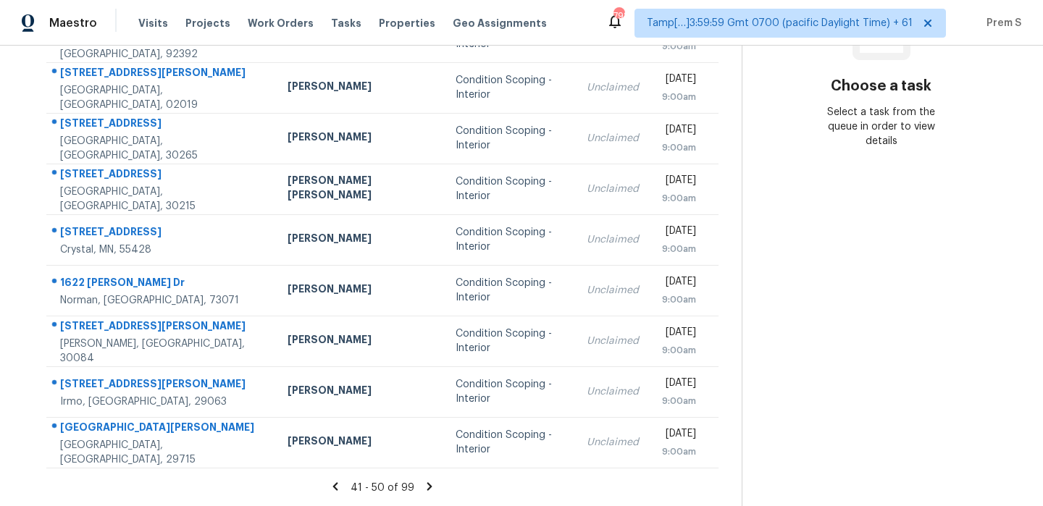
click at [423, 487] on icon at bounding box center [429, 486] width 13 height 13
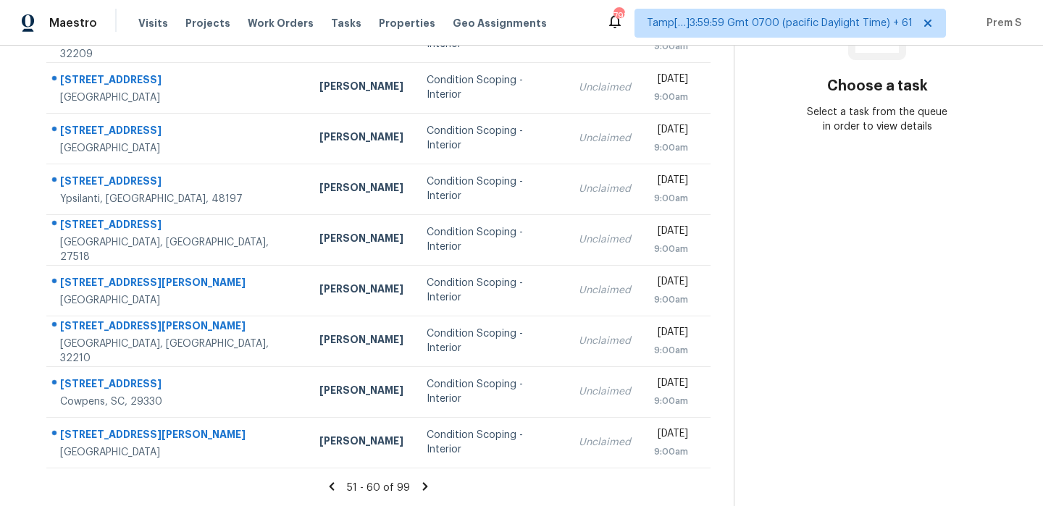
click at [424, 482] on icon at bounding box center [425, 486] width 13 height 13
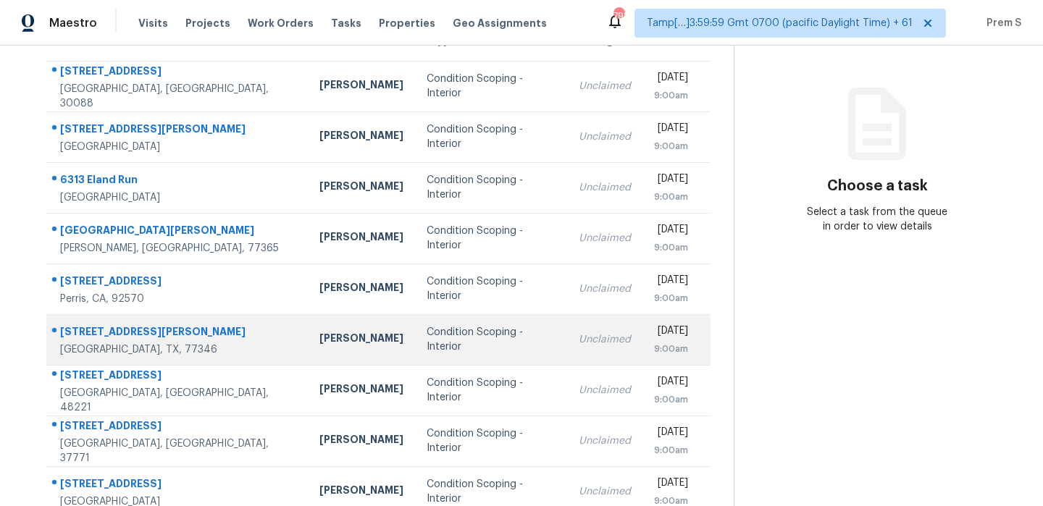
scroll to position [146, 0]
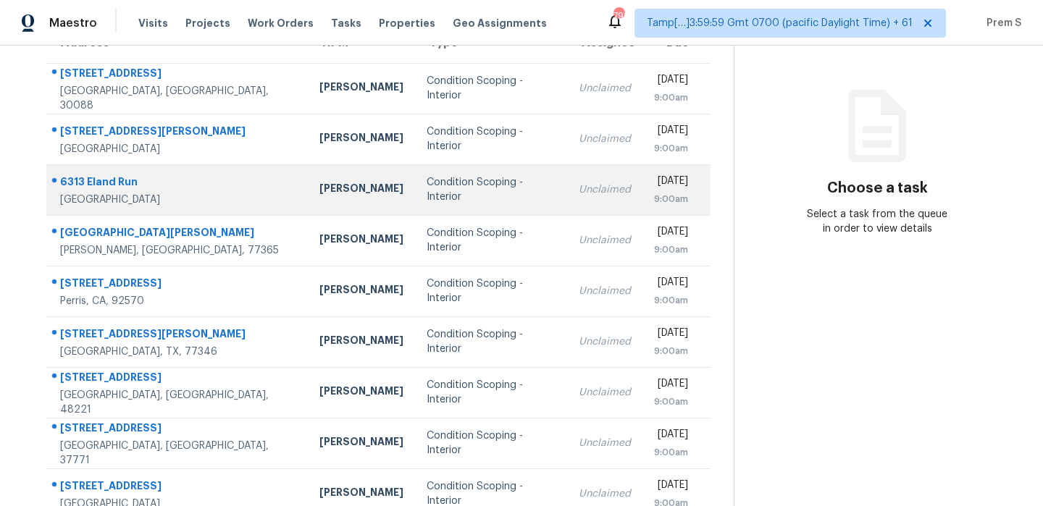
click at [440, 191] on div "Condition Scoping - Interior" at bounding box center [491, 189] width 129 height 29
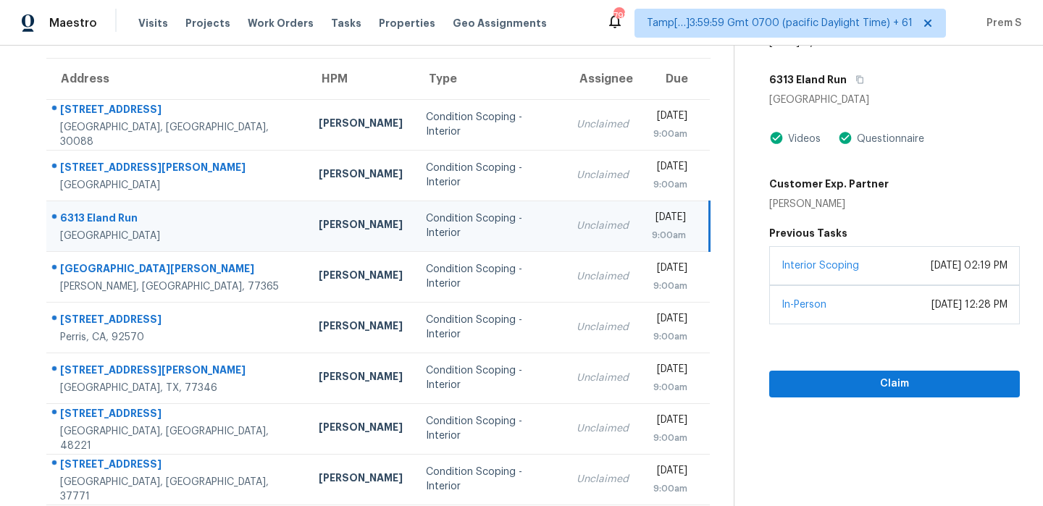
scroll to position [107, 0]
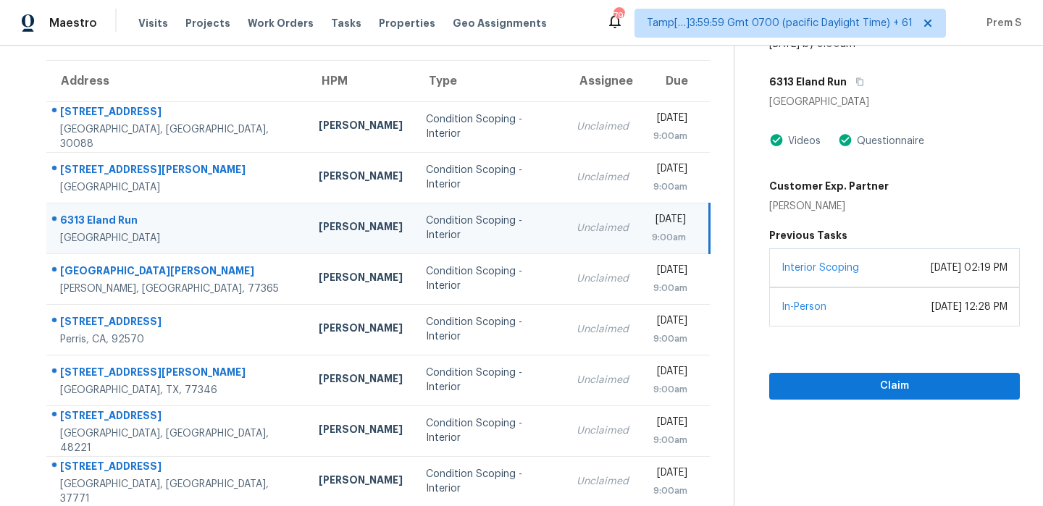
click at [565, 246] on td "Unclaimed" at bounding box center [602, 228] width 75 height 51
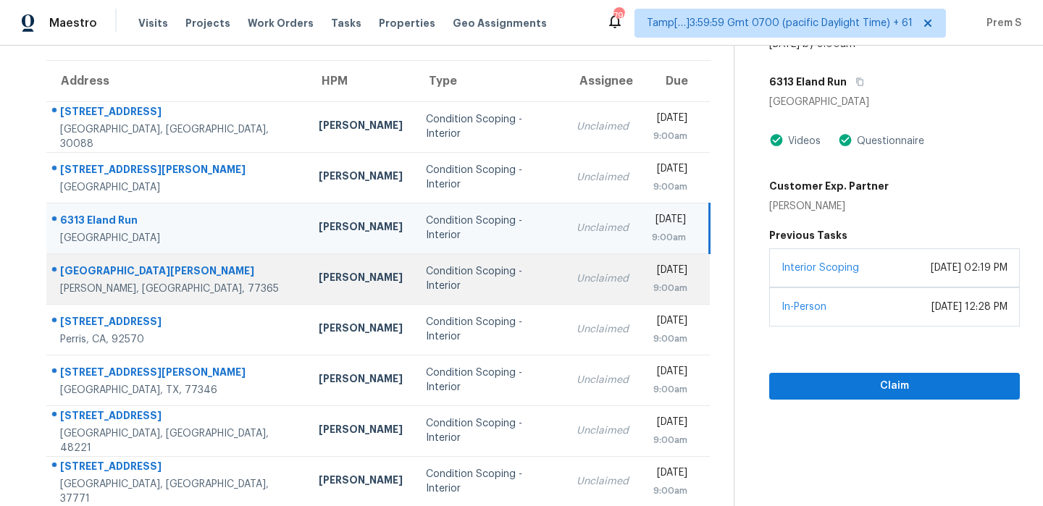
click at [577, 284] on div "Unclaimed" at bounding box center [603, 279] width 52 height 14
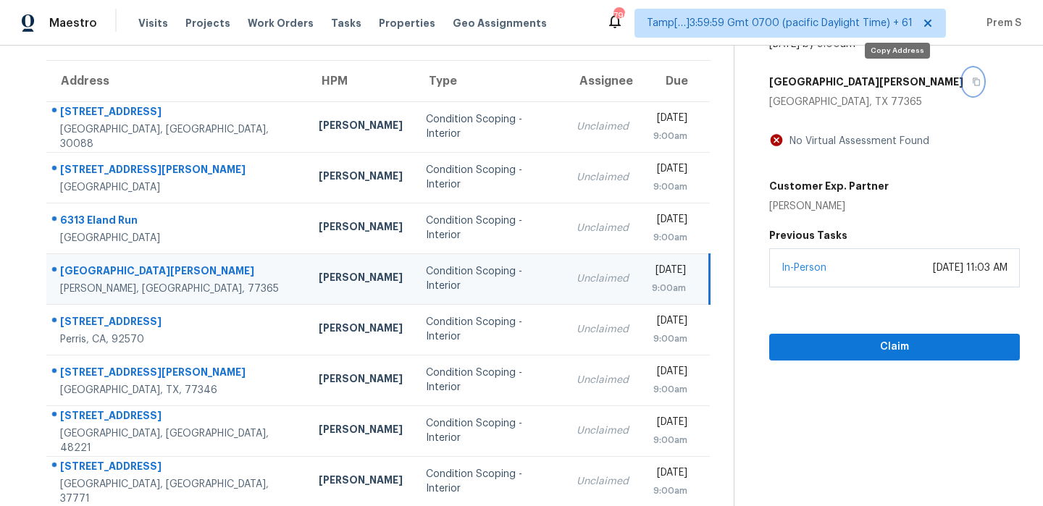
click at [972, 81] on icon "button" at bounding box center [976, 82] width 9 height 9
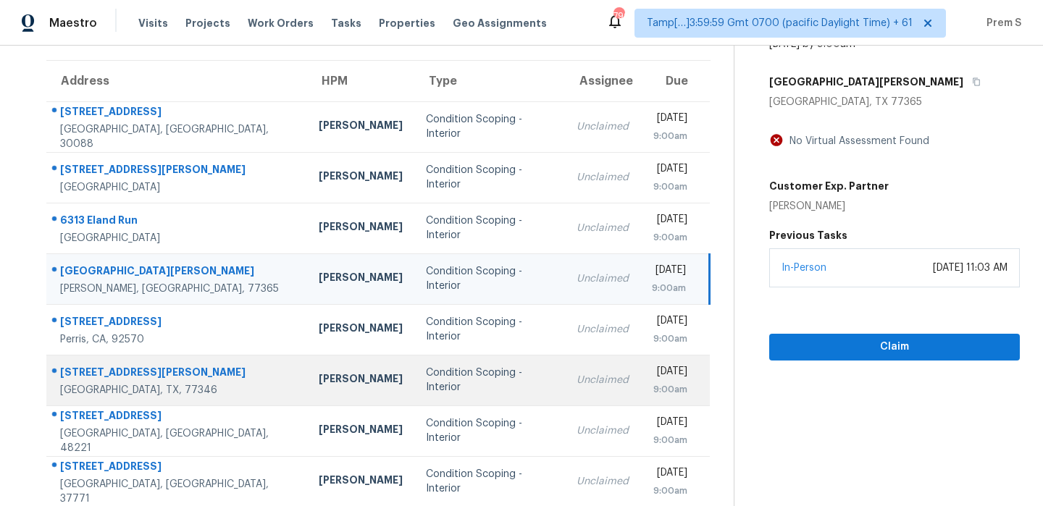
click at [458, 393] on td "Condition Scoping - Interior" at bounding box center [489, 380] width 151 height 51
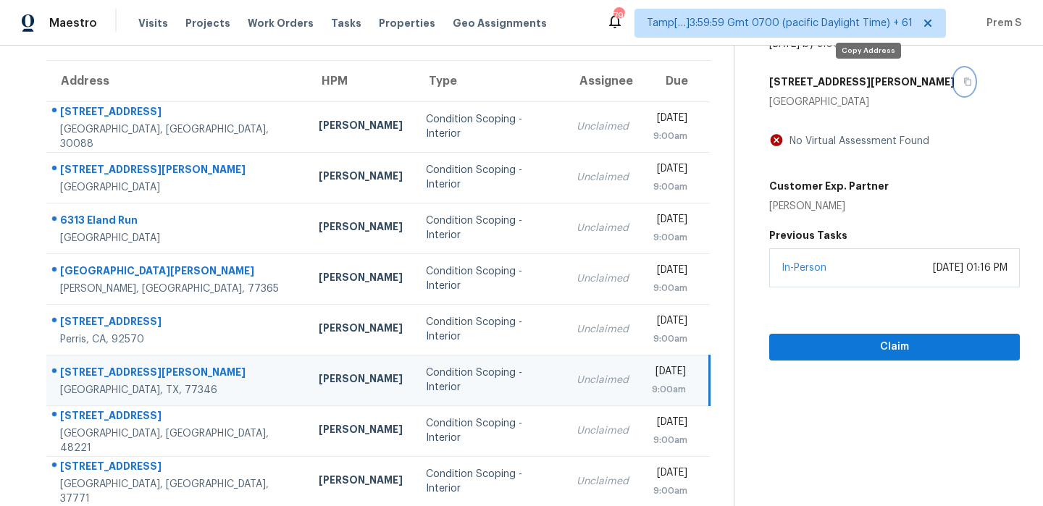
click at [963, 83] on icon "button" at bounding box center [967, 82] width 9 height 9
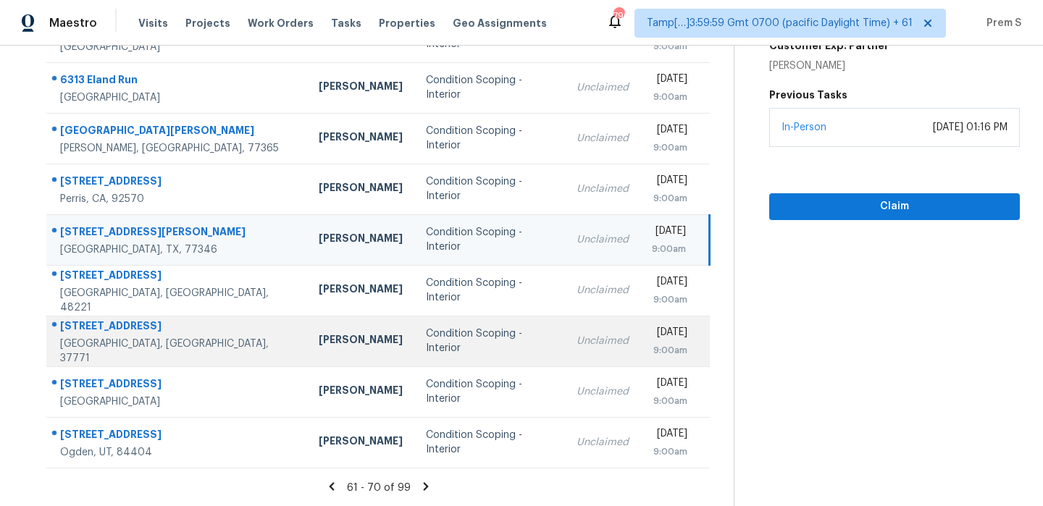
click at [502, 344] on td "Condition Scoping - Interior" at bounding box center [489, 341] width 151 height 51
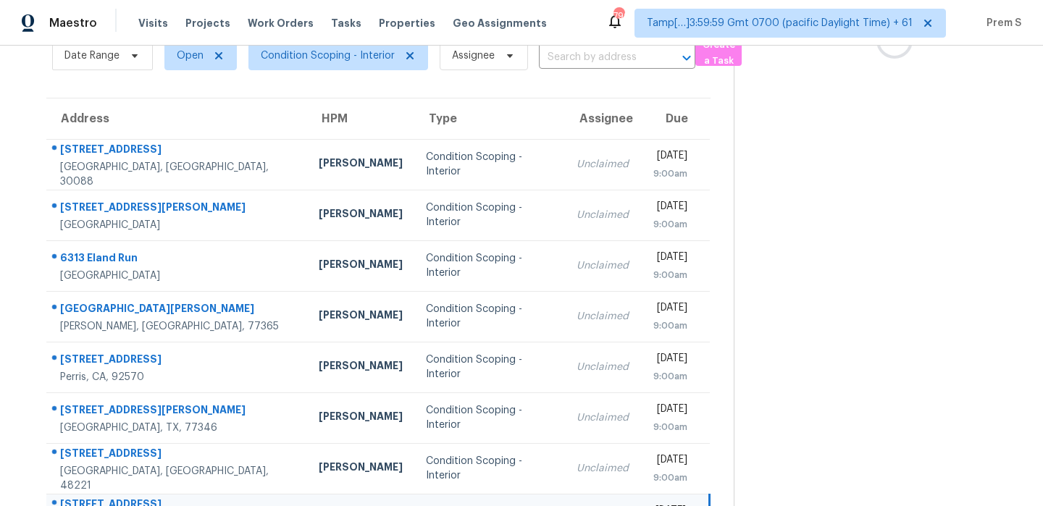
scroll to position [0, 0]
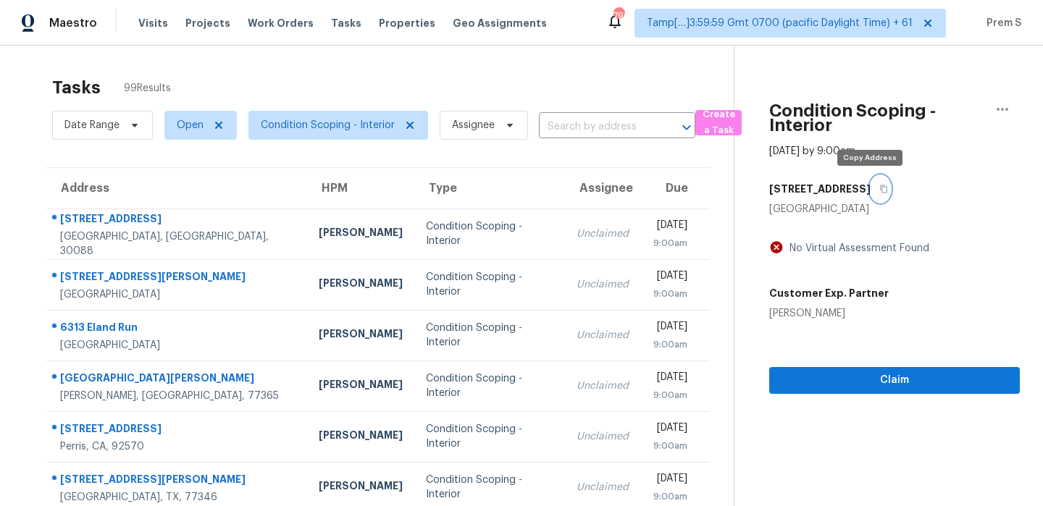
click at [871, 195] on button "button" at bounding box center [881, 189] width 20 height 26
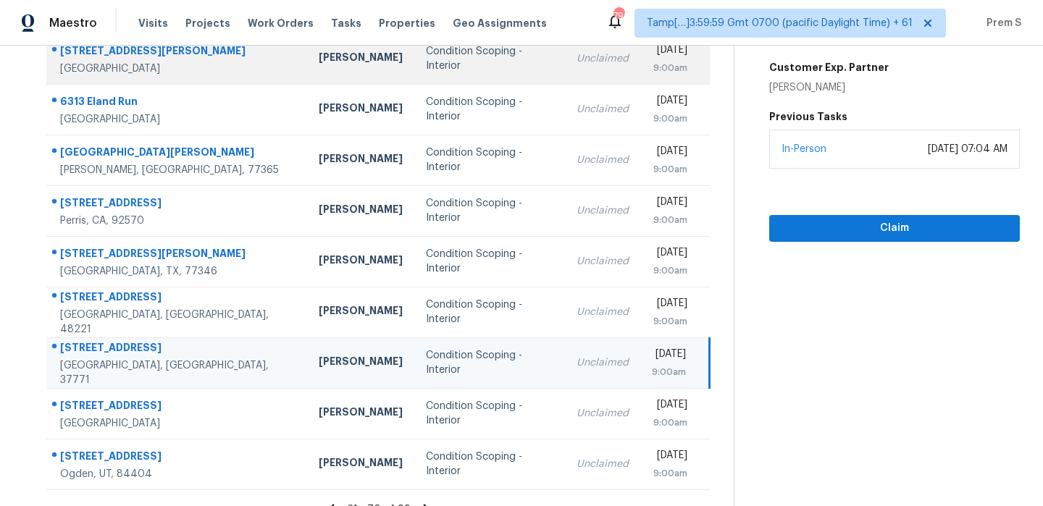
scroll to position [248, 0]
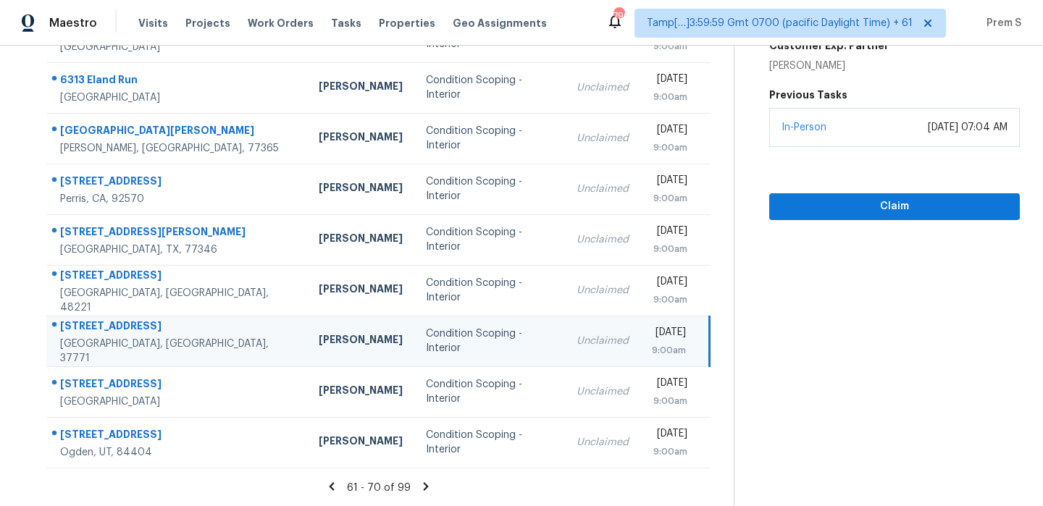
click at [423, 487] on icon at bounding box center [425, 486] width 5 height 8
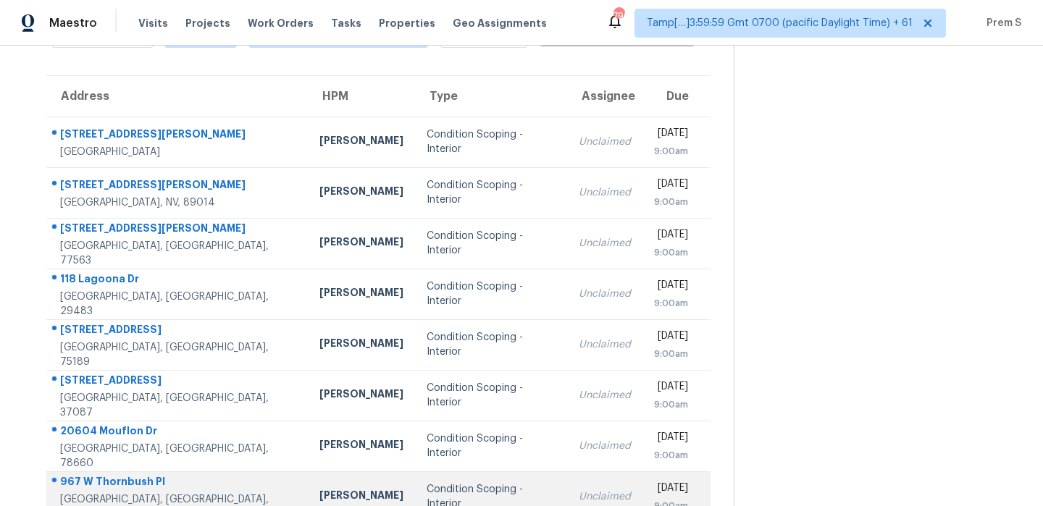
scroll to position [85, 0]
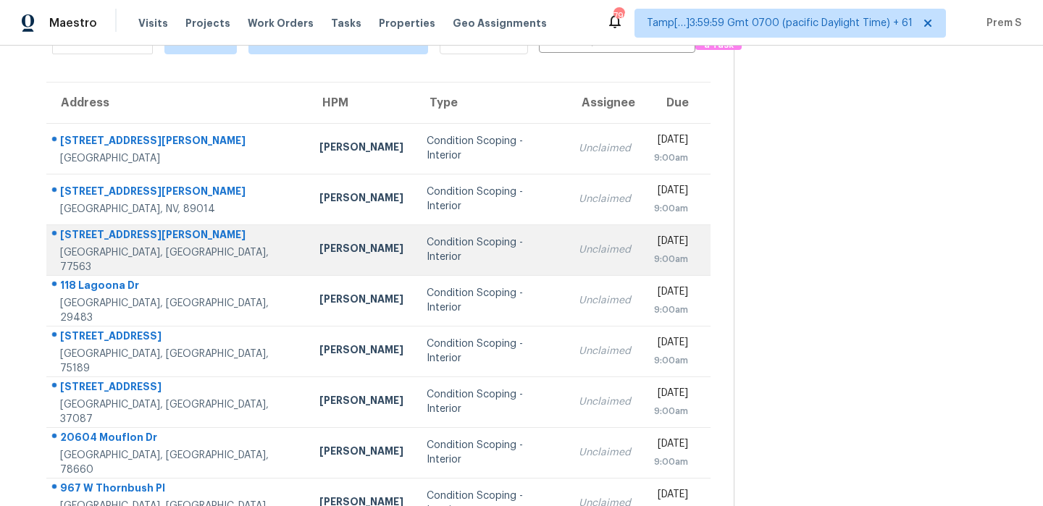
click at [506, 255] on td "Condition Scoping - Interior" at bounding box center [491, 250] width 152 height 51
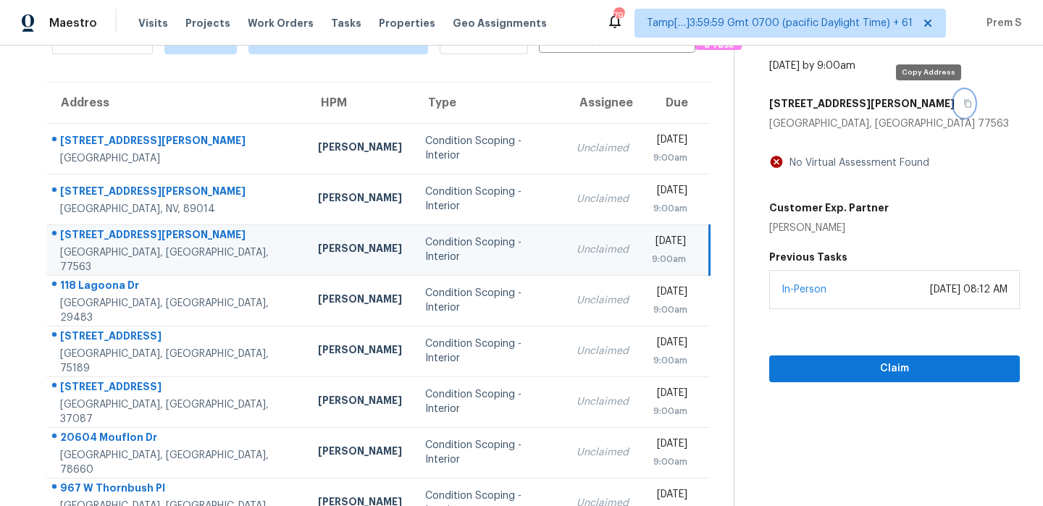
click at [964, 100] on icon "button" at bounding box center [967, 104] width 7 height 8
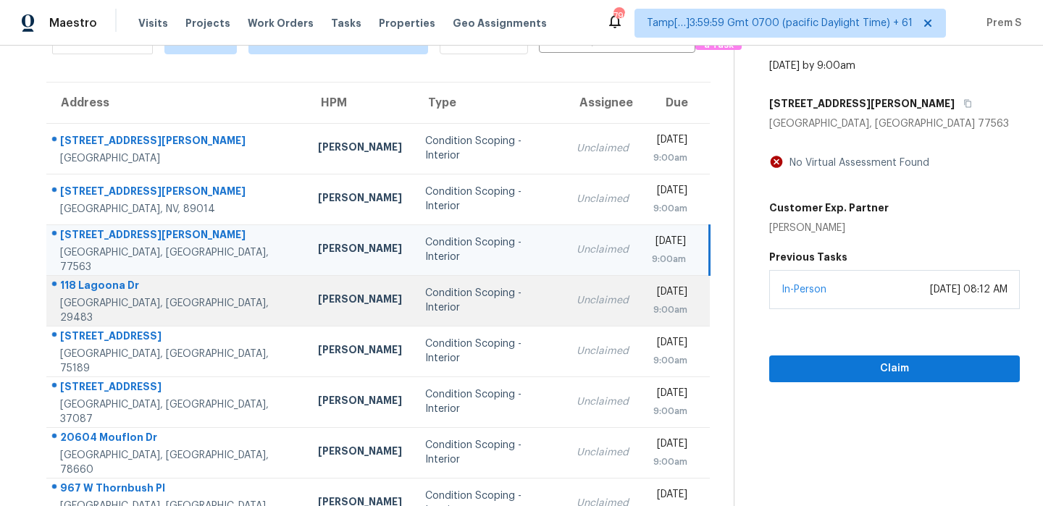
click at [640, 298] on td "Fri, Sep 5th 2025 9:00am" at bounding box center [675, 300] width 70 height 51
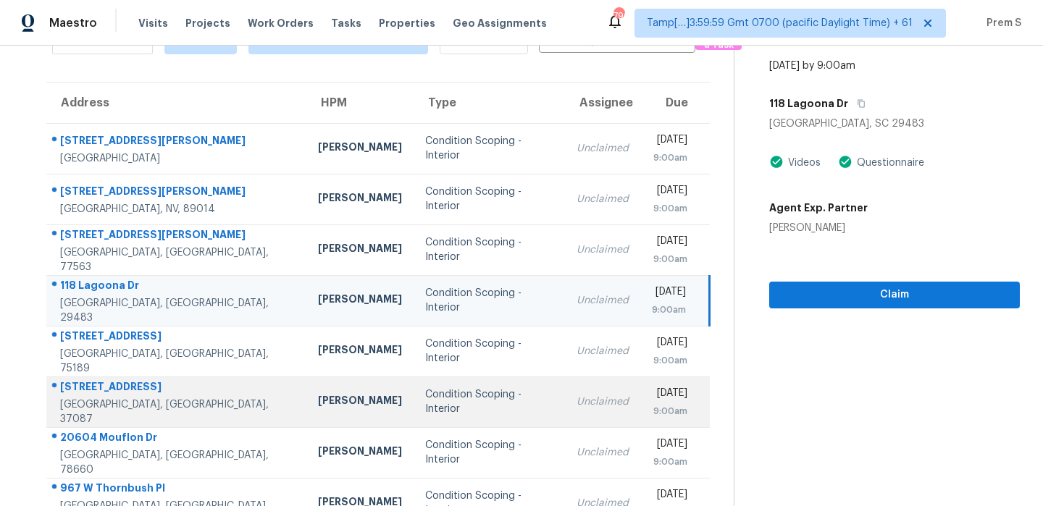
click at [652, 399] on div "Fri, Sep 5th 2025" at bounding box center [669, 395] width 35 height 18
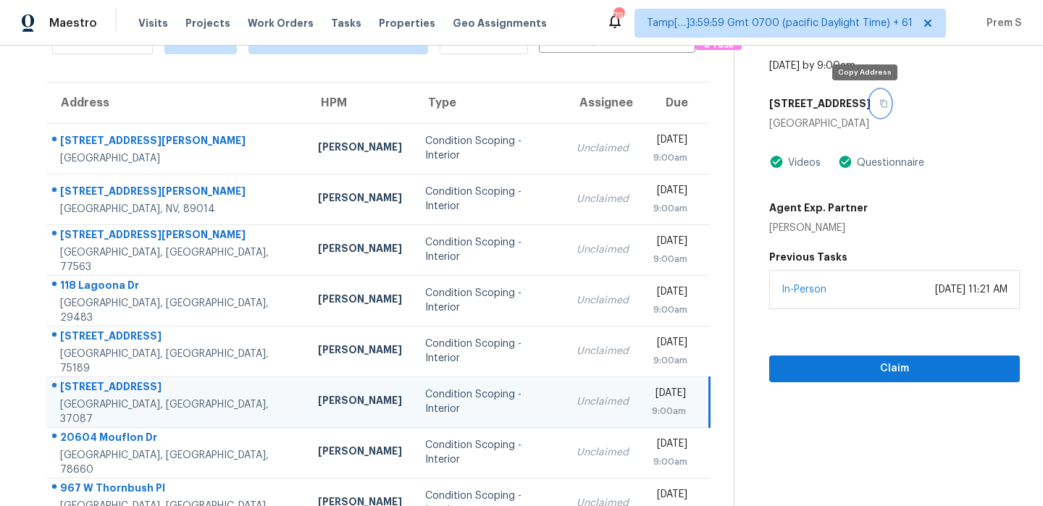
click at [879, 102] on icon "button" at bounding box center [883, 103] width 9 height 9
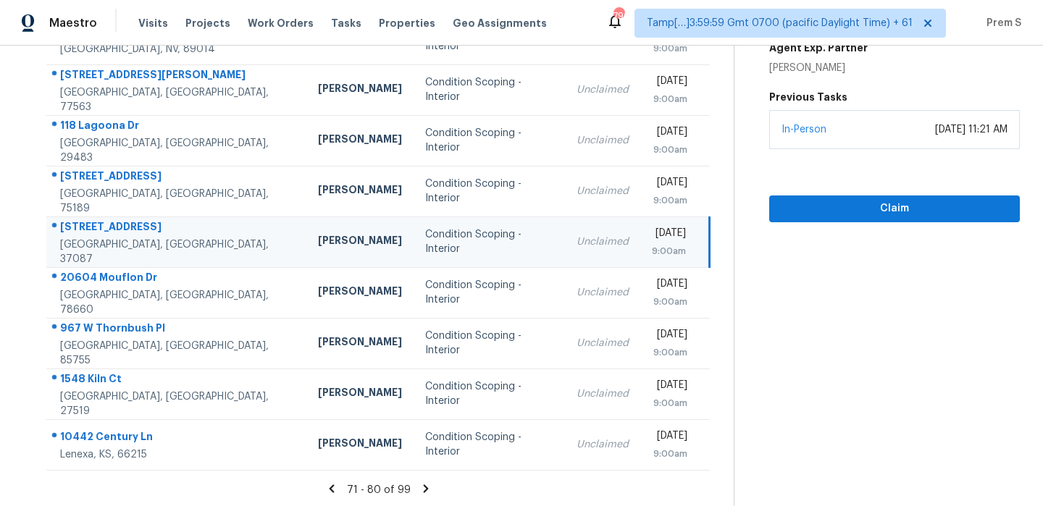
scroll to position [248, 0]
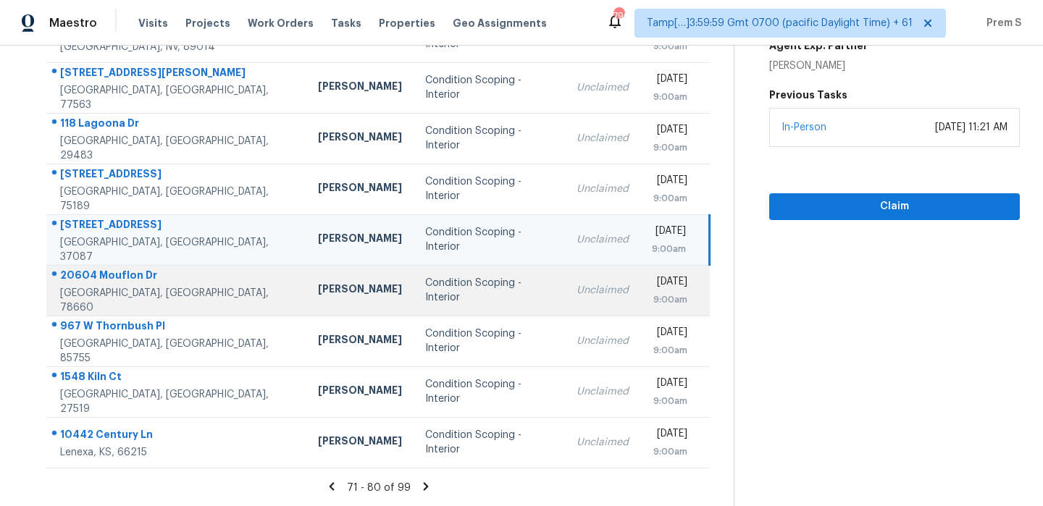
click at [652, 286] on div "Fri, Sep 5th 2025" at bounding box center [669, 284] width 35 height 18
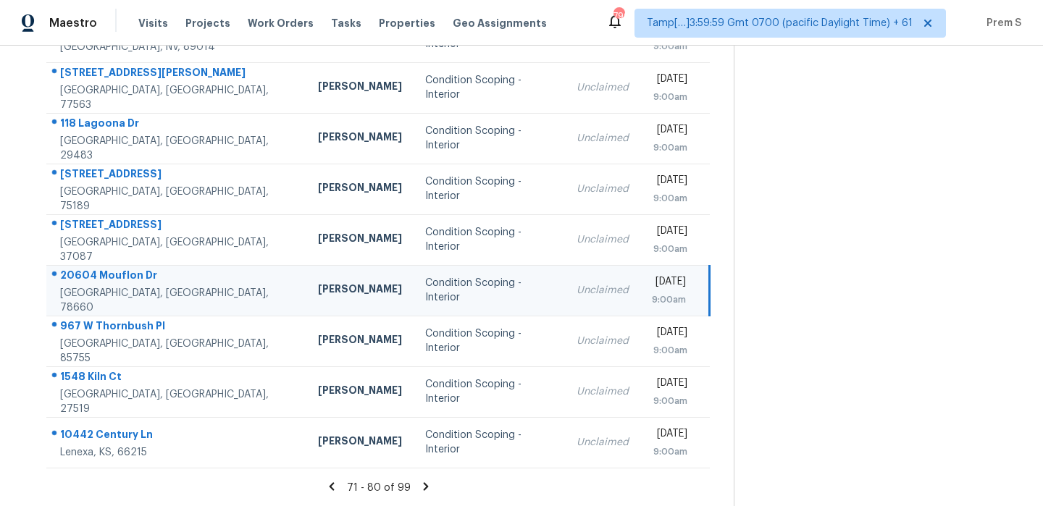
scroll to position [91, 0]
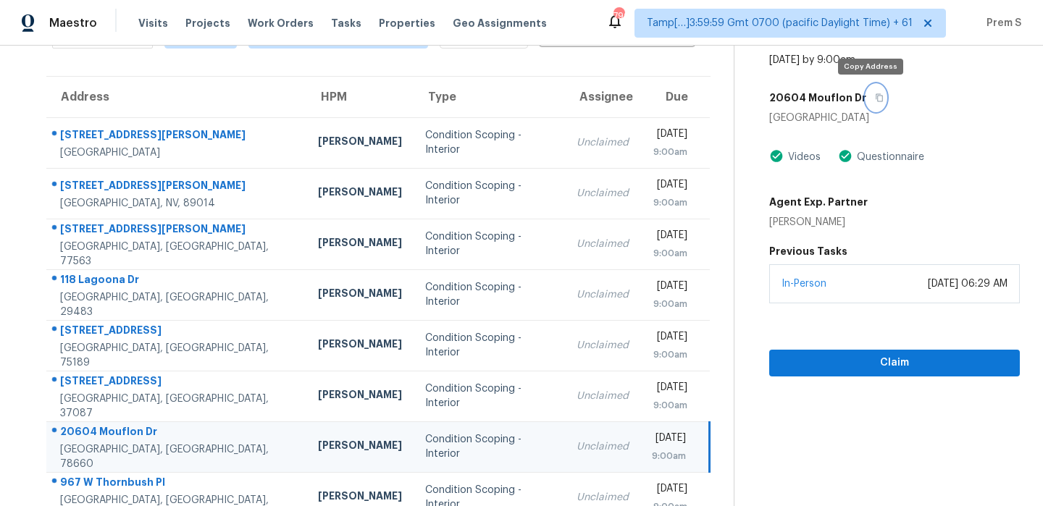
click at [874, 90] on button "button" at bounding box center [876, 98] width 20 height 26
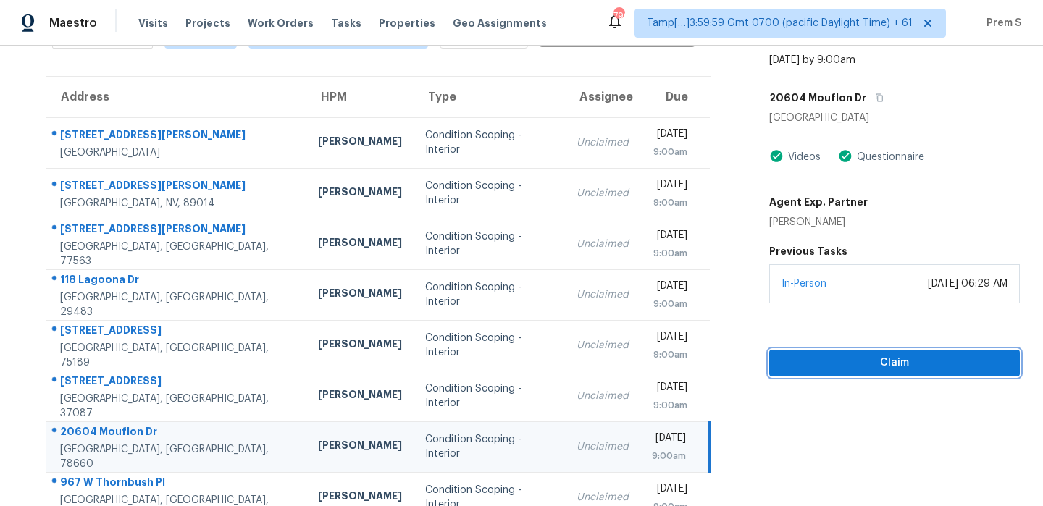
click at [846, 367] on span "Claim" at bounding box center [894, 363] width 227 height 18
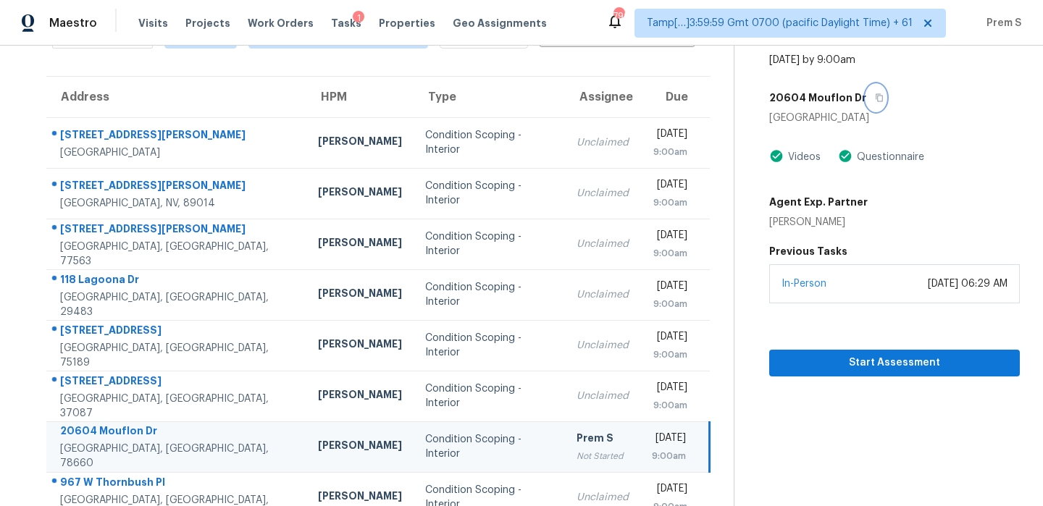
click at [876, 95] on icon "button" at bounding box center [879, 98] width 7 height 8
click at [858, 358] on span "Start Assessment" at bounding box center [894, 363] width 227 height 18
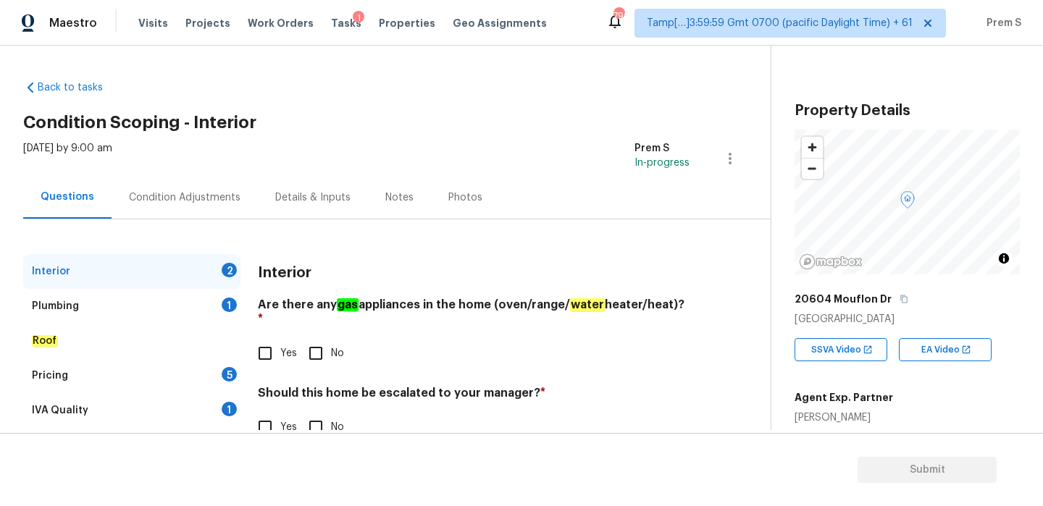
click at [269, 339] on input "Yes" at bounding box center [265, 353] width 30 height 30
checkbox input "true"
click at [305, 419] on input "No" at bounding box center [316, 427] width 30 height 30
checkbox input "true"
click at [206, 303] on div "Plumbing 1" at bounding box center [131, 306] width 217 height 35
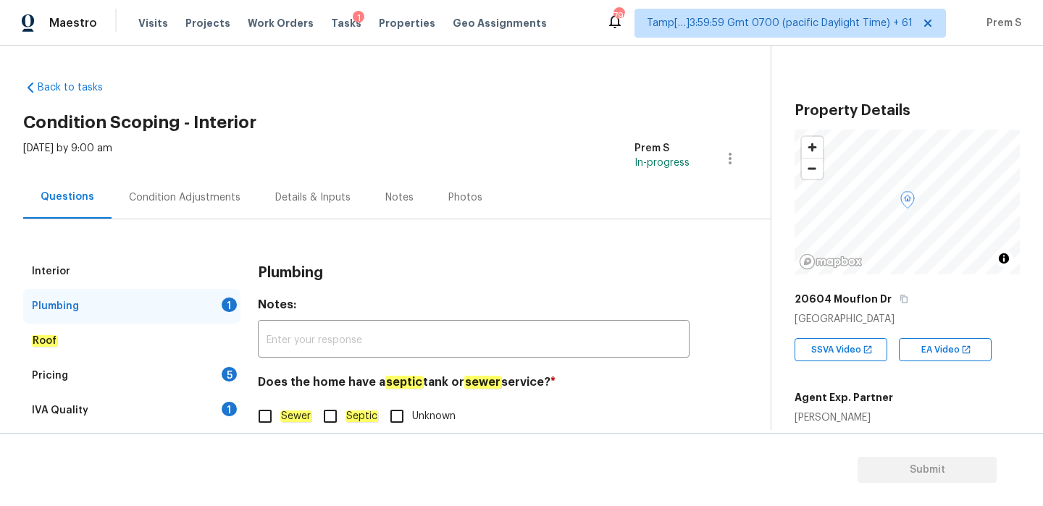
click at [273, 422] on input "Sewer" at bounding box center [265, 416] width 30 height 30
checkbox input "true"
click at [230, 372] on div "5" at bounding box center [229, 374] width 15 height 14
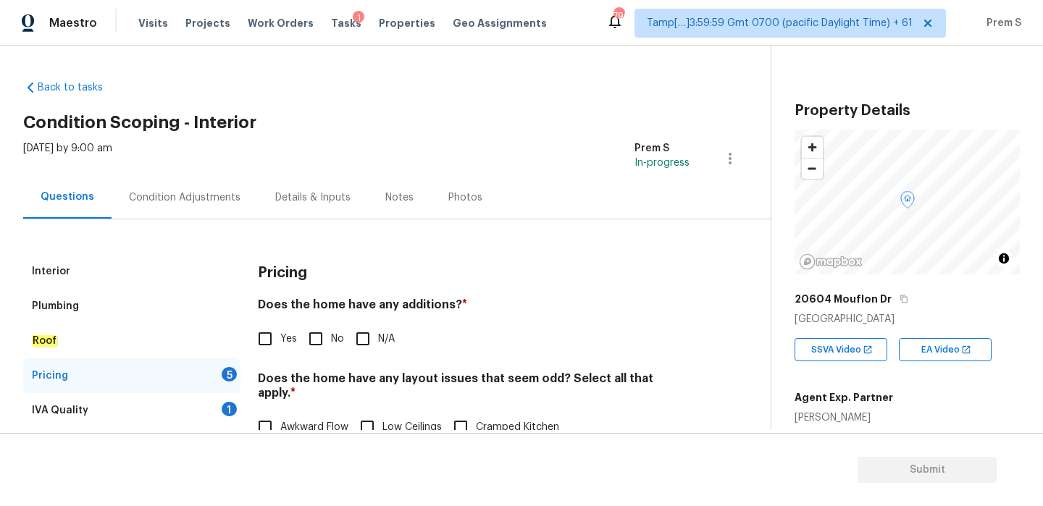
click at [317, 324] on input "No" at bounding box center [316, 339] width 30 height 30
checkbox input "true"
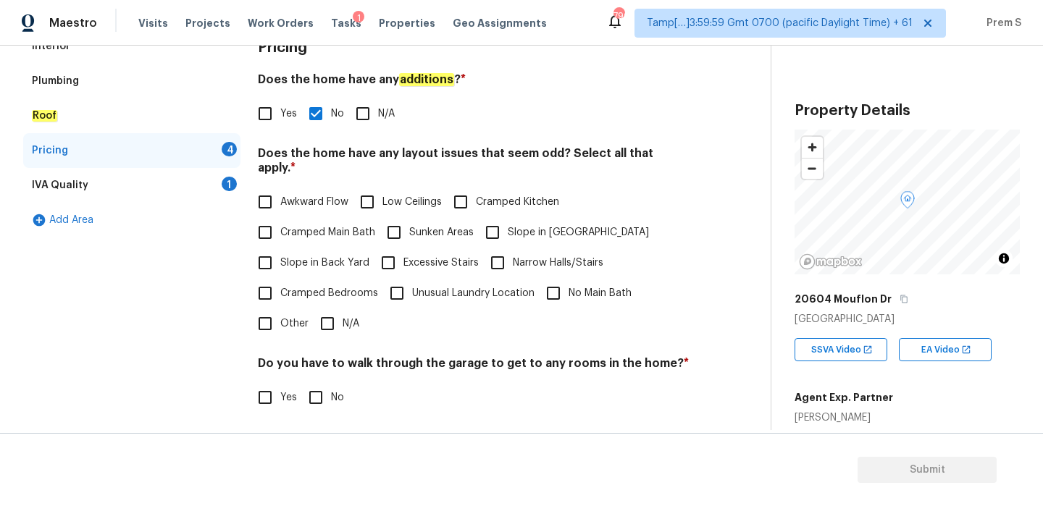
scroll to position [249, 0]
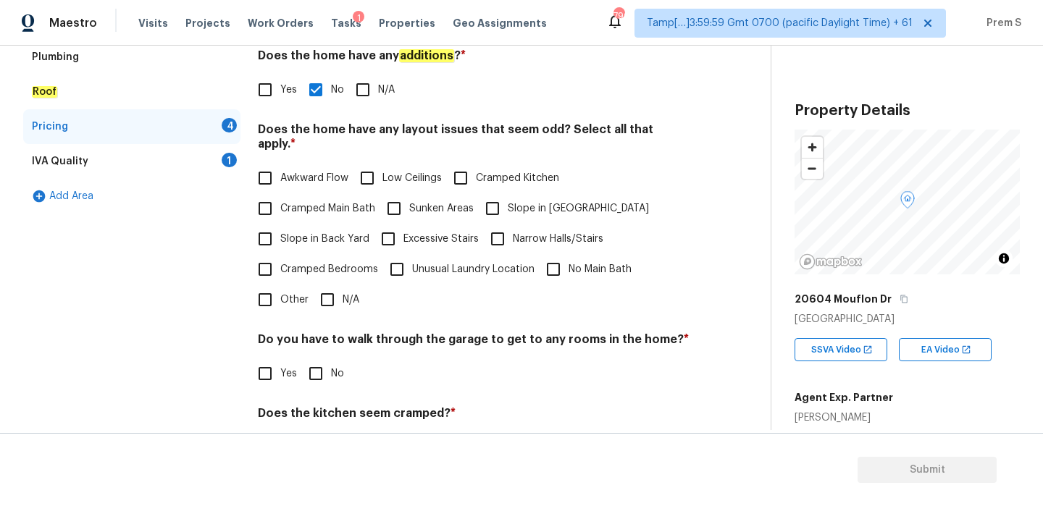
click at [332, 288] on input "N/A" at bounding box center [327, 300] width 30 height 30
checkbox input "true"
click at [320, 370] on input "No" at bounding box center [316, 375] width 30 height 30
checkbox input "true"
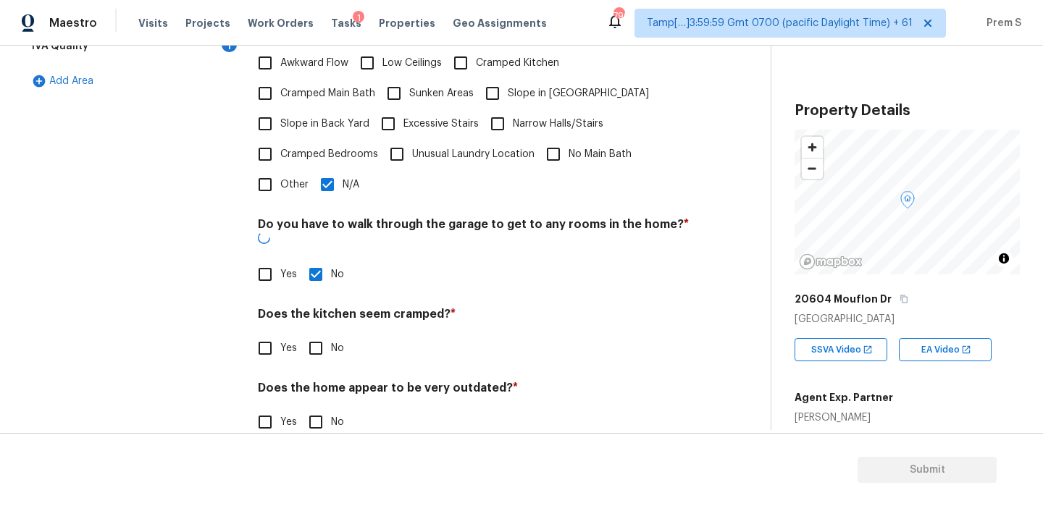
scroll to position [363, 0]
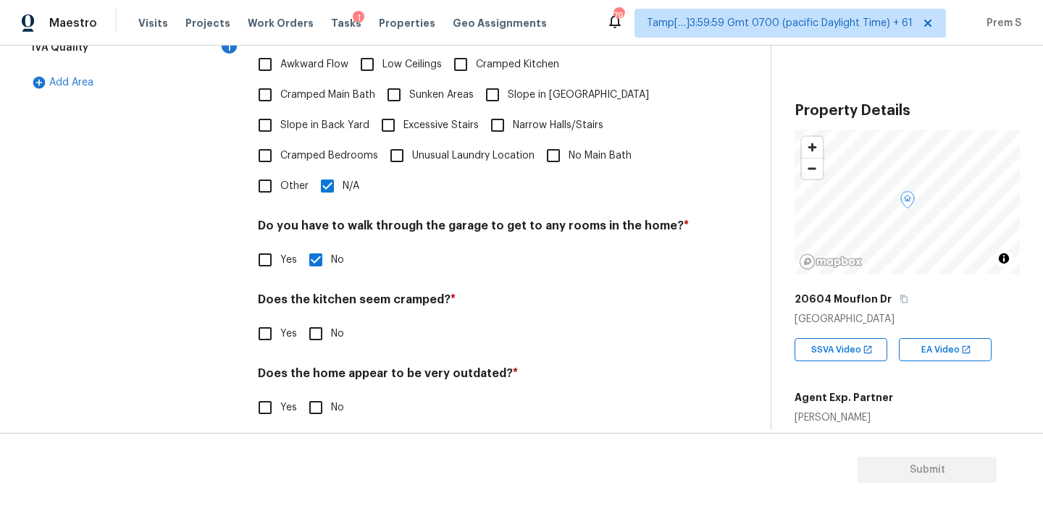
click at [318, 327] on input "No" at bounding box center [316, 334] width 30 height 30
checkbox input "true"
click at [319, 398] on input "No" at bounding box center [316, 409] width 30 height 30
checkbox input "true"
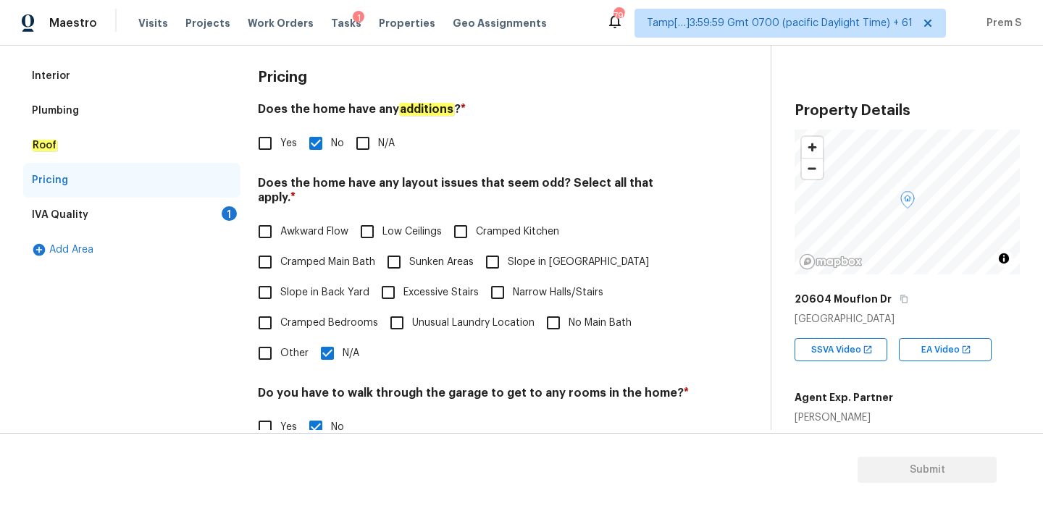
click at [224, 216] on div "1" at bounding box center [229, 213] width 15 height 14
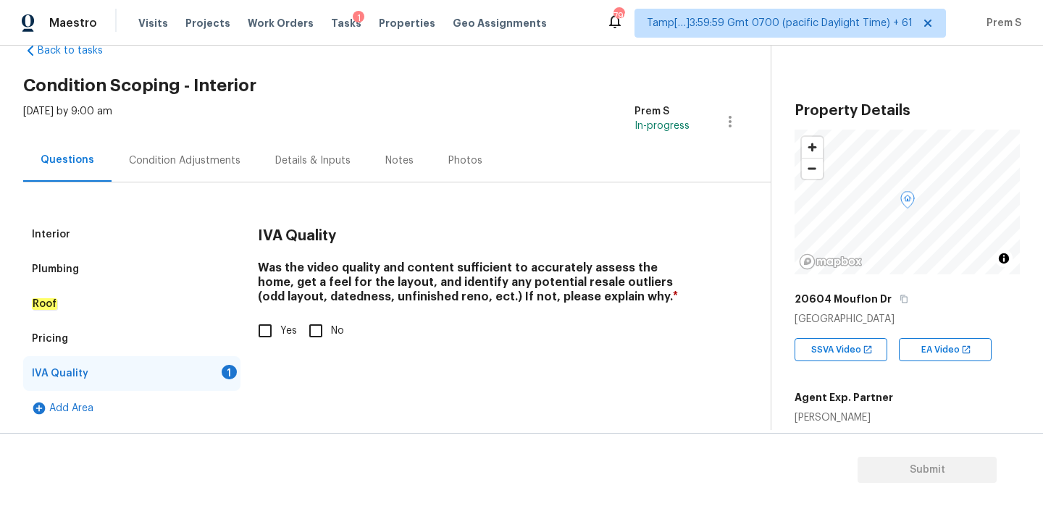
click at [267, 330] on input "Yes" at bounding box center [265, 331] width 30 height 30
checkbox input "true"
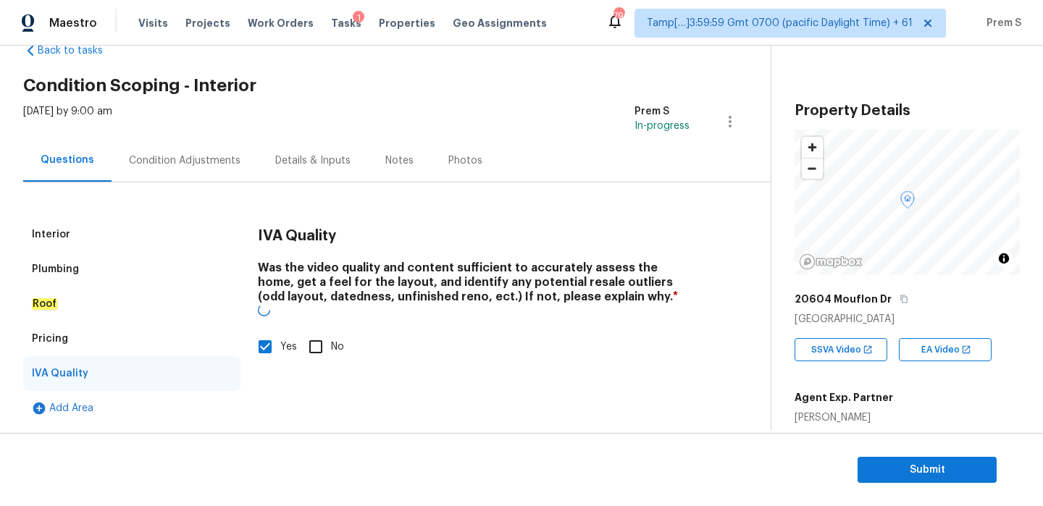
click at [204, 151] on div "Condition Adjustments" at bounding box center [185, 160] width 146 height 43
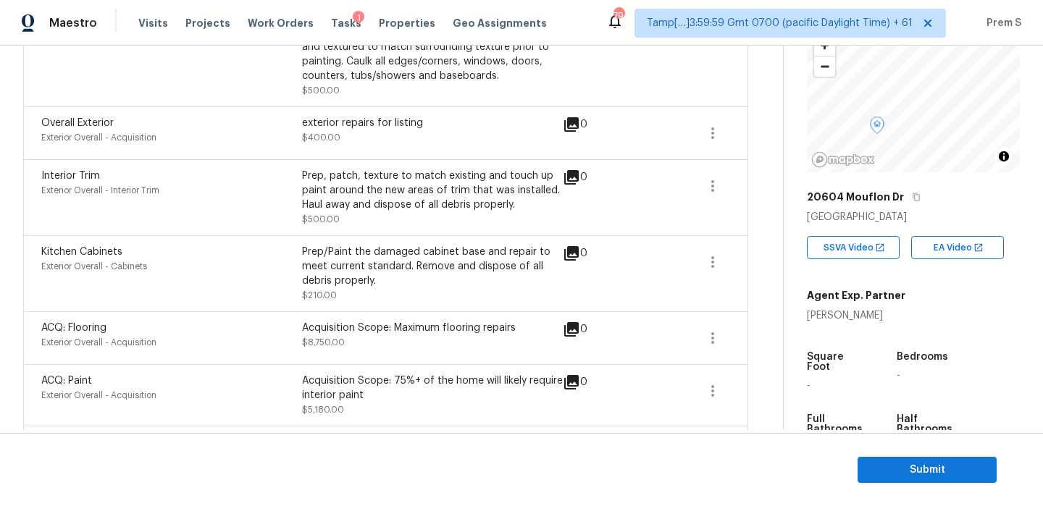
scroll to position [550, 0]
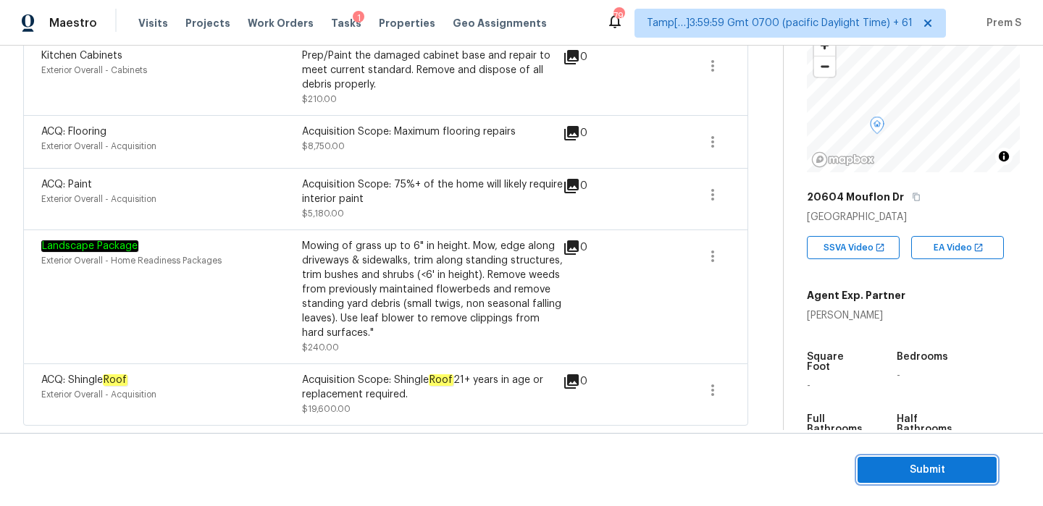
click at [921, 463] on span "Submit" at bounding box center [927, 470] width 116 height 18
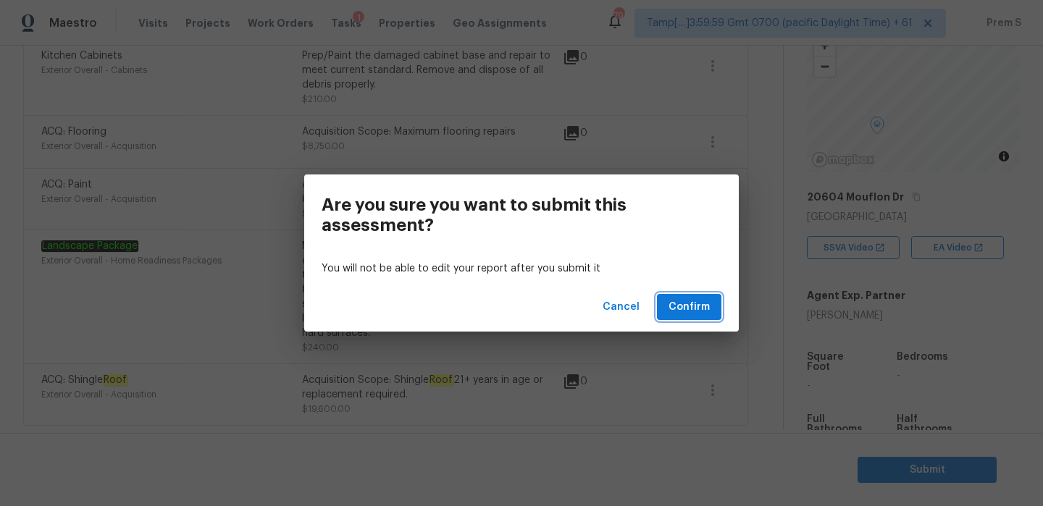
click at [679, 310] on span "Confirm" at bounding box center [689, 307] width 41 height 18
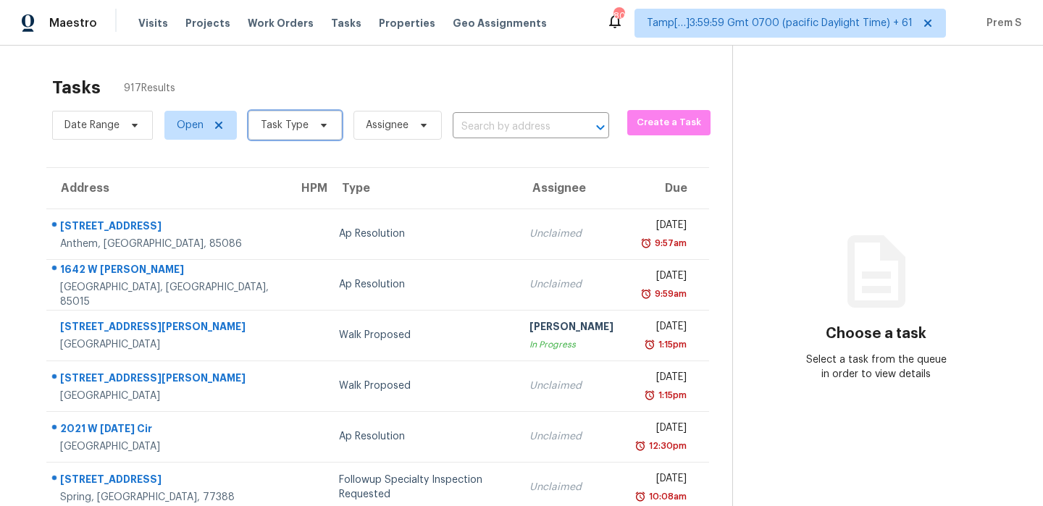
click at [270, 130] on span "Task Type" at bounding box center [285, 125] width 48 height 14
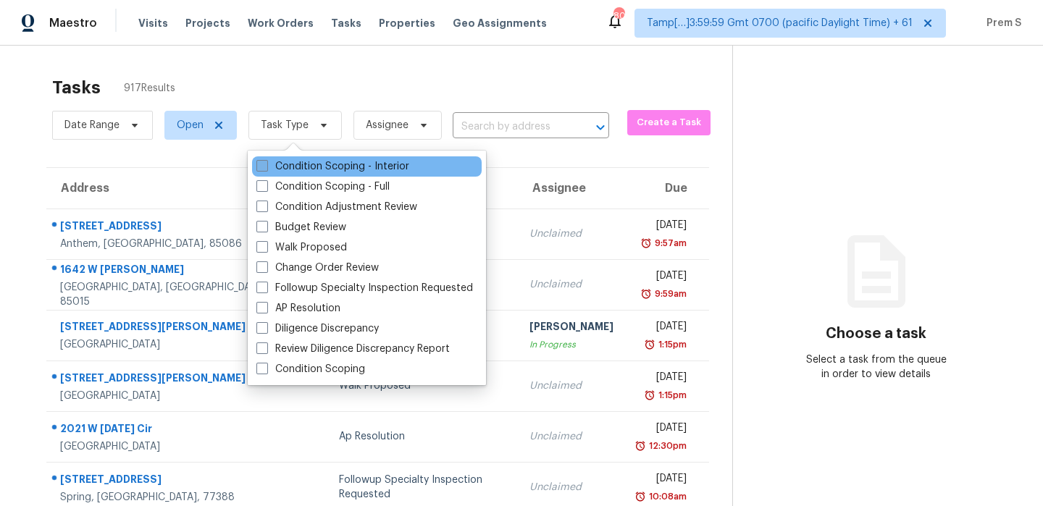
click at [314, 163] on label "Condition Scoping - Interior" at bounding box center [332, 166] width 153 height 14
click at [266, 163] on input "Condition Scoping - Interior" at bounding box center [260, 163] width 9 height 9
checkbox input "true"
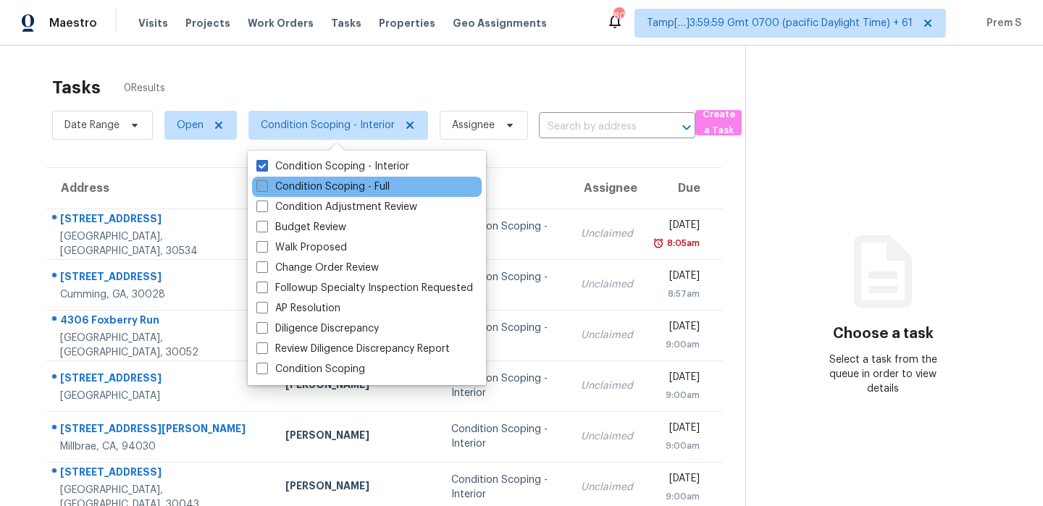
click at [322, 190] on label "Condition Scoping - Full" at bounding box center [322, 187] width 133 height 14
click at [266, 189] on input "Condition Scoping - Full" at bounding box center [260, 184] width 9 height 9
checkbox input "true"
